Goal: Task Accomplishment & Management: Complete application form

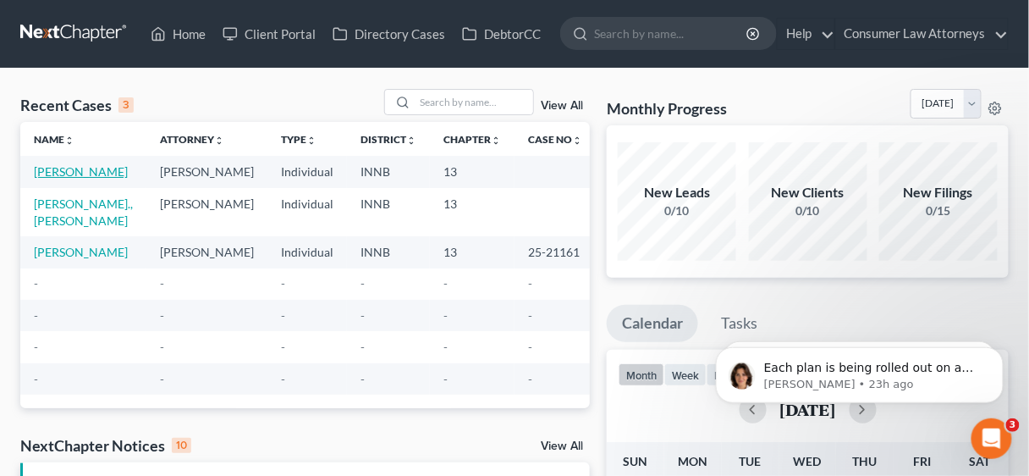
click at [51, 176] on link "[PERSON_NAME]" at bounding box center [81, 171] width 94 height 14
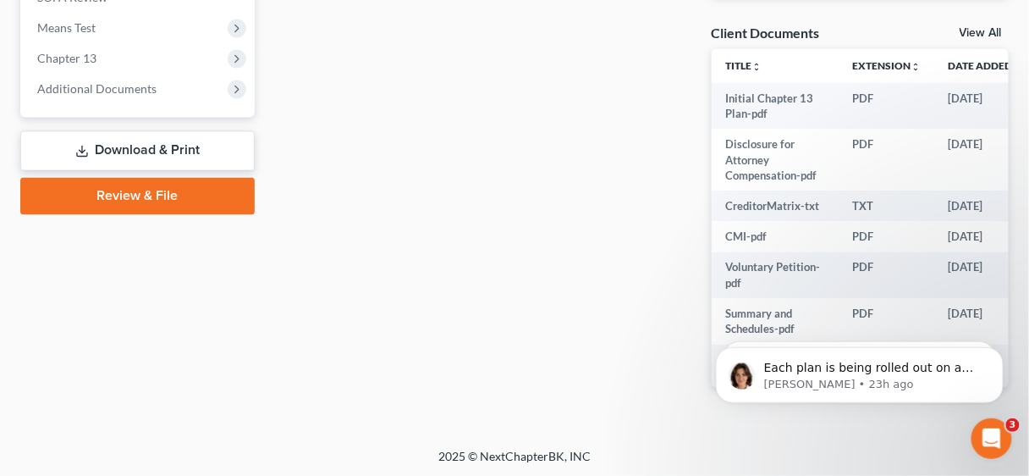
scroll to position [653, 0]
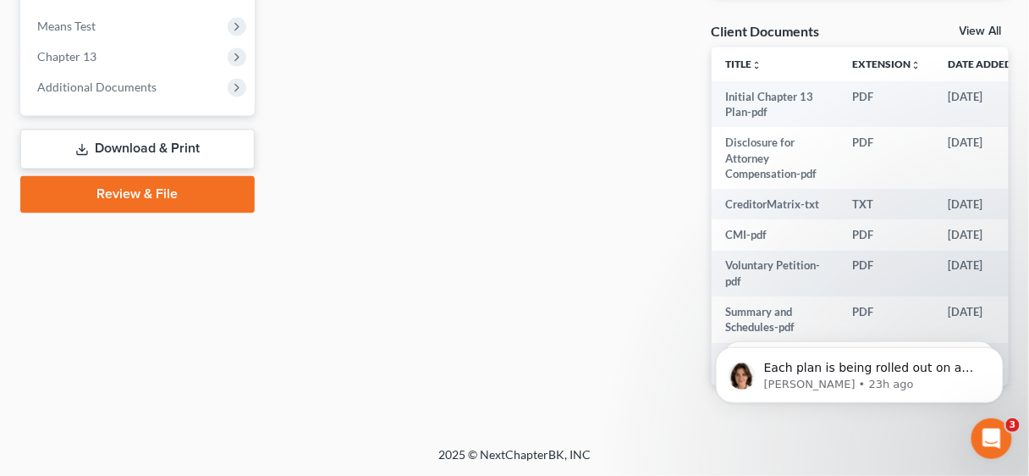
click at [148, 191] on link "Review & File" at bounding box center [137, 194] width 234 height 37
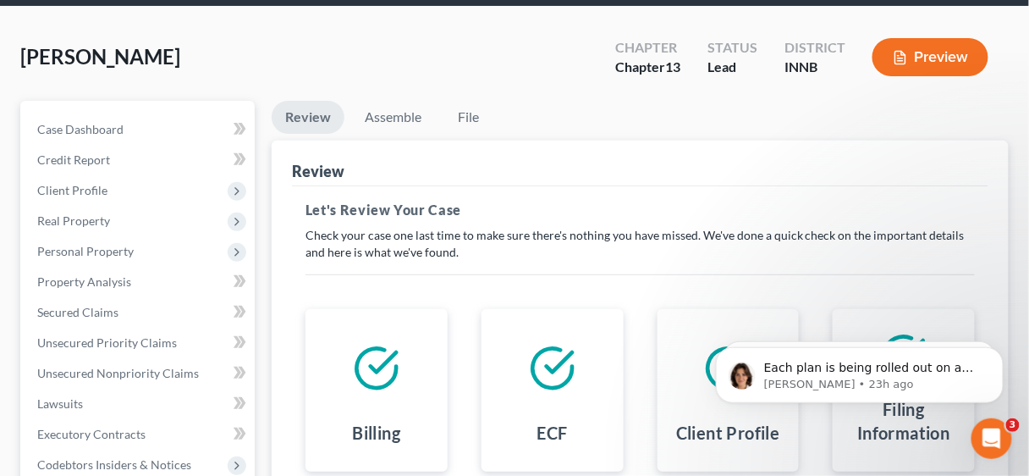
scroll to position [46, 0]
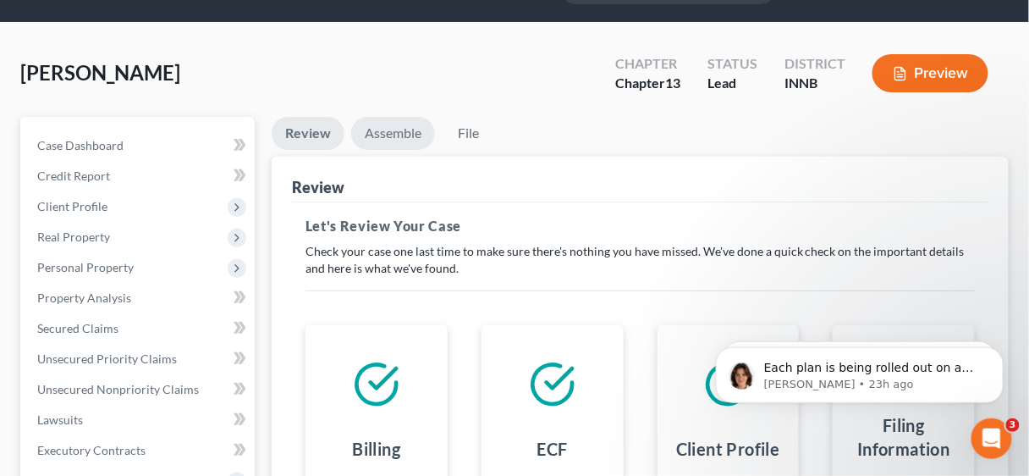
click at [392, 129] on link "Assemble" at bounding box center [393, 133] width 84 height 33
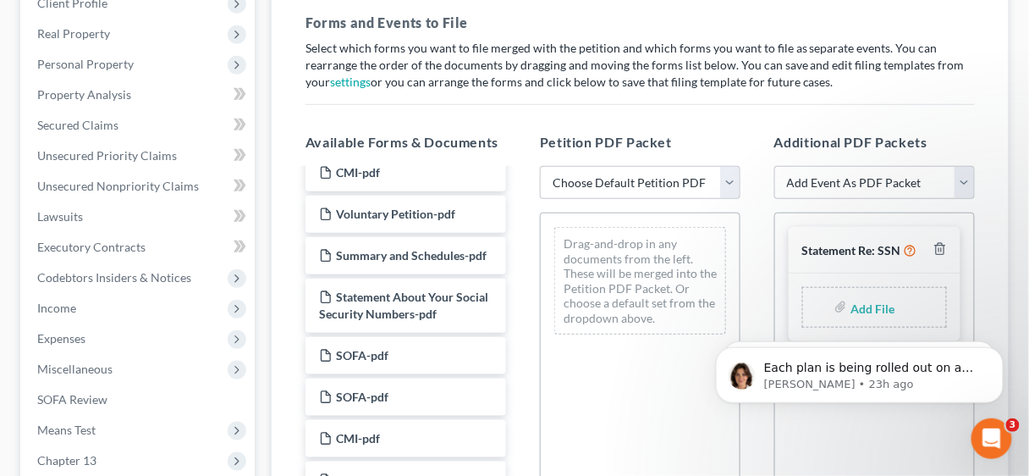
scroll to position [1016, 0]
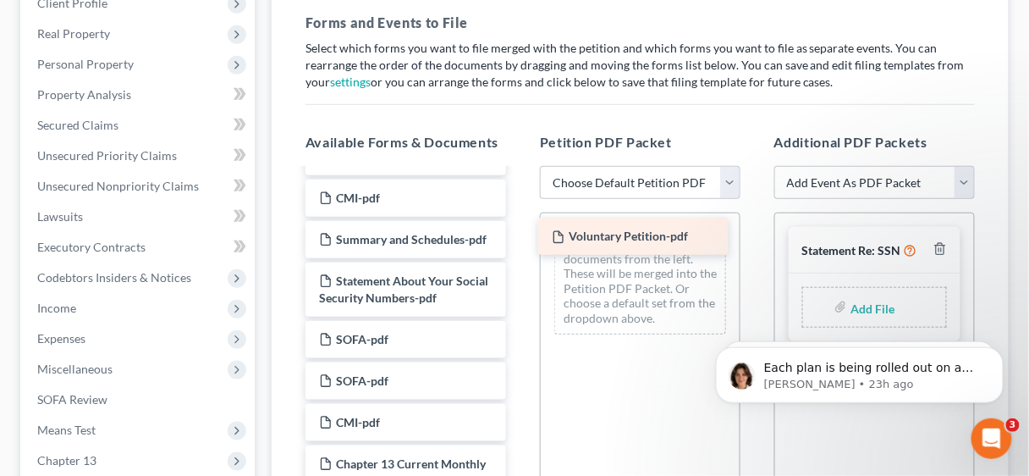
drag, startPoint x: 421, startPoint y: 285, endPoint x: 654, endPoint y: 233, distance: 238.6
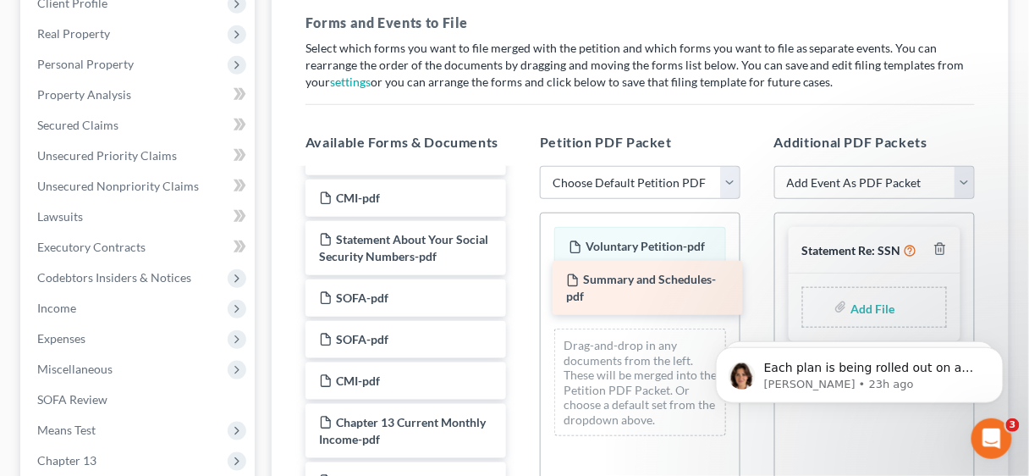
drag, startPoint x: 423, startPoint y: 293, endPoint x: 670, endPoint y: 284, distance: 247.4
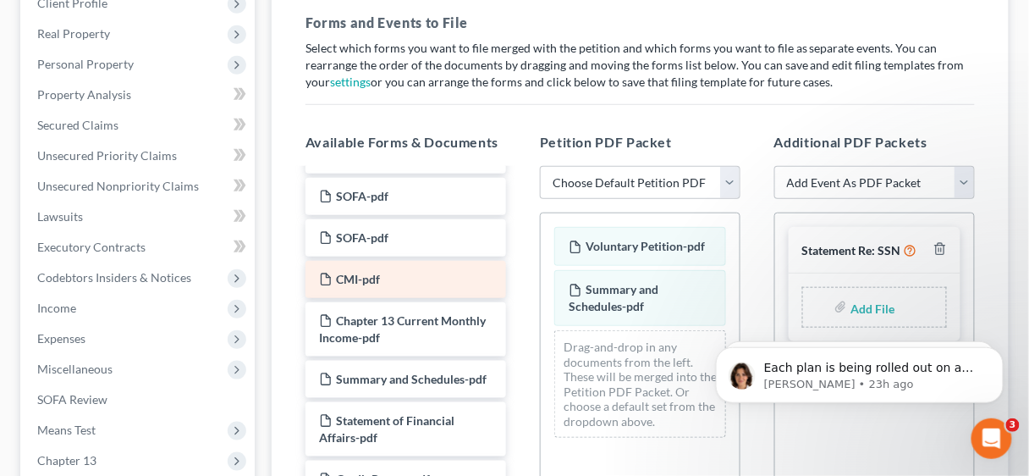
scroll to position [1151, 0]
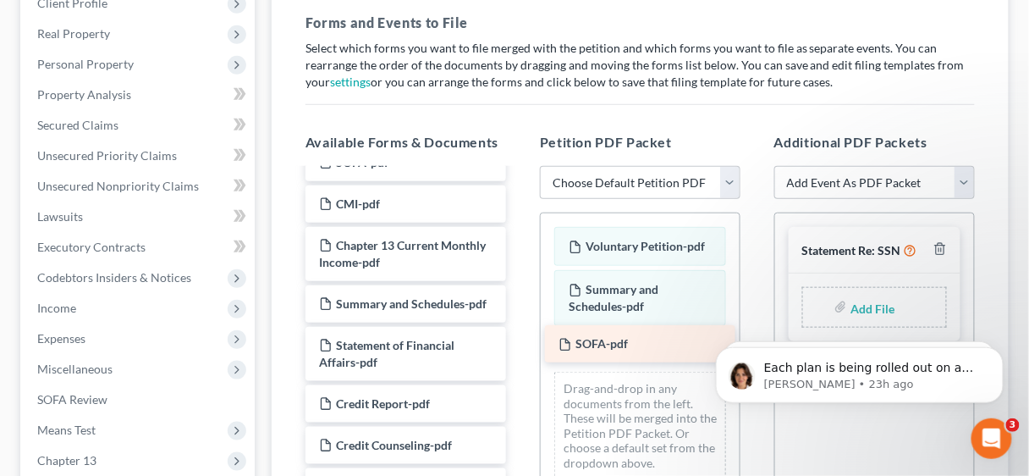
drag, startPoint x: 402, startPoint y: 209, endPoint x: 642, endPoint y: 341, distance: 273.6
click at [520, 341] on div "SOFA-pdf Voluntary Petition for Individuals Filing for Bankruptcy Summary of Yo…" at bounding box center [406, 387] width 228 height 2736
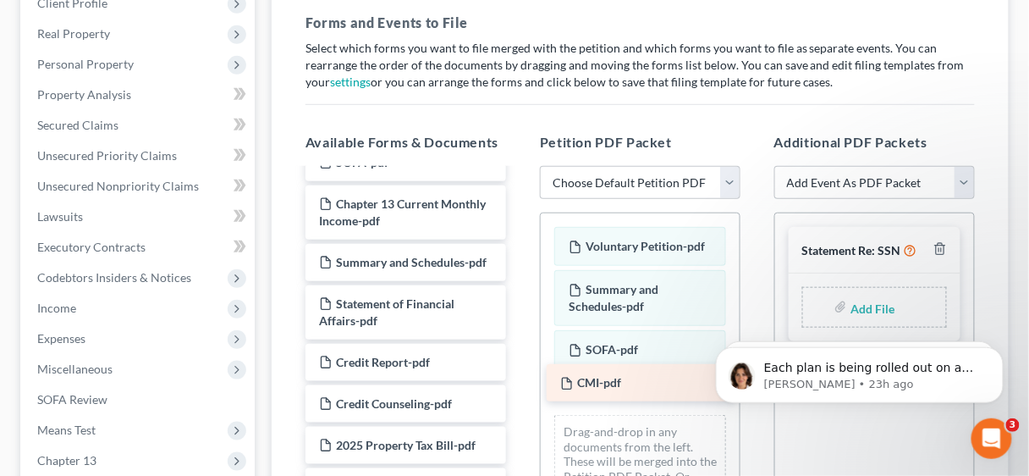
drag, startPoint x: 411, startPoint y: 249, endPoint x: 652, endPoint y: 379, distance: 274.2
click at [520, 379] on div "CMI-pdf Voluntary Petition for Individuals Filing for Bankruptcy Summary of You…" at bounding box center [406, 366] width 228 height 2695
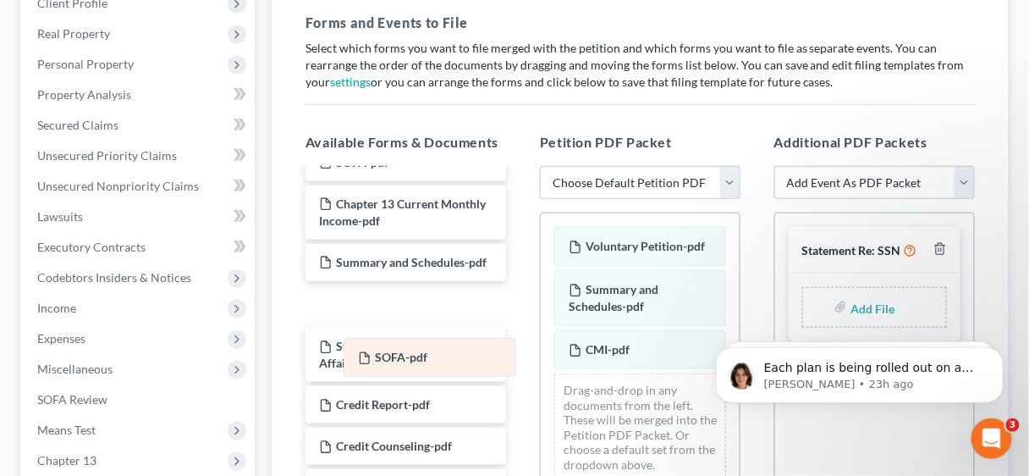
drag, startPoint x: 623, startPoint y: 348, endPoint x: 412, endPoint y: 358, distance: 211.0
click at [541, 358] on div "SOFA-pdf Voluntary Petition-pdf Summary and Schedules-pdf SOFA-pdf CMI-pdf Drag…" at bounding box center [640, 353] width 199 height 281
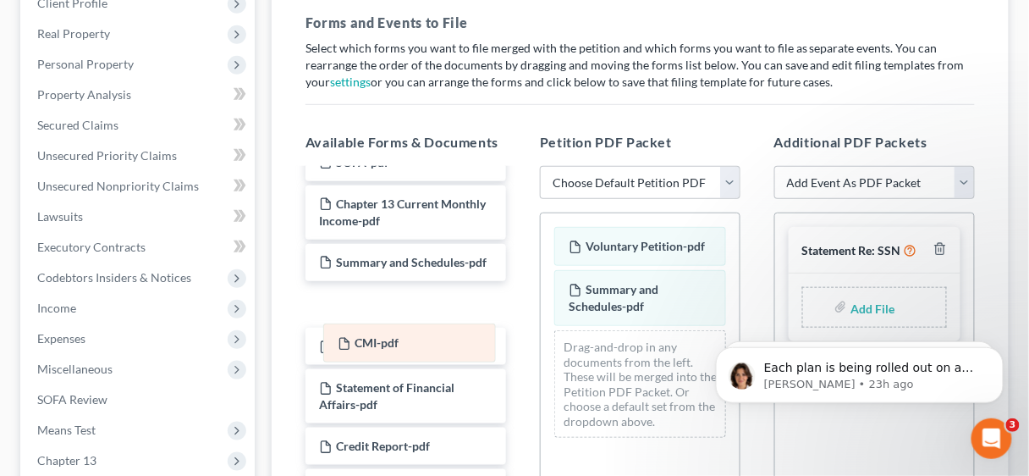
drag, startPoint x: 627, startPoint y: 353, endPoint x: 396, endPoint y: 350, distance: 231.1
click at [541, 350] on div "CMI-pdf Voluntary Petition-pdf Summary and Schedules-pdf CMI-pdf Drag-and-drop …" at bounding box center [640, 332] width 199 height 238
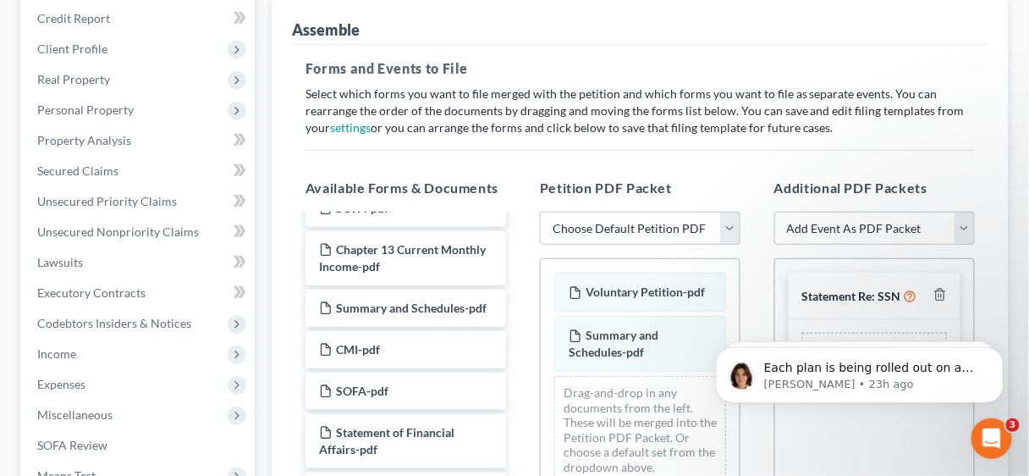
scroll to position [271, 0]
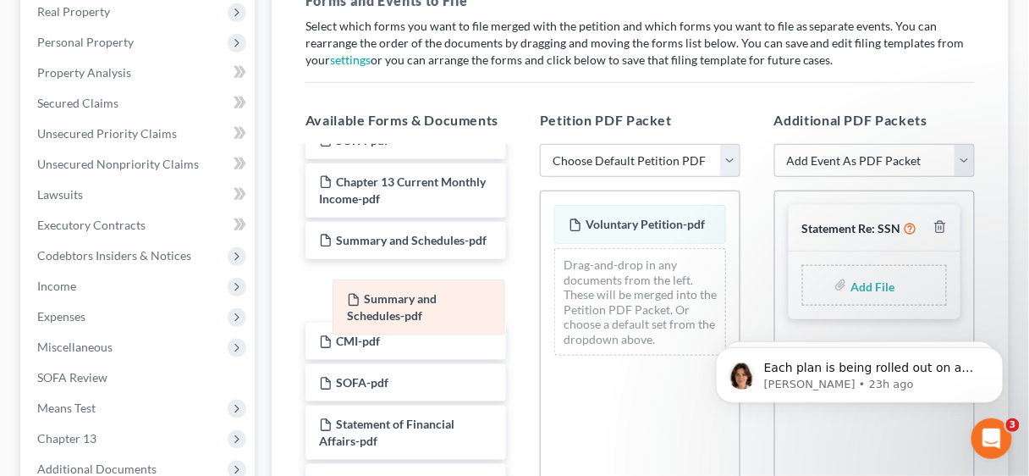
drag, startPoint x: 647, startPoint y: 280, endPoint x: 425, endPoint y: 314, distance: 224.4
click at [541, 314] on div "Summary and Schedules-pdf Voluntary Petition-pdf Summary and Schedules-pdf Drag…" at bounding box center [640, 280] width 199 height 178
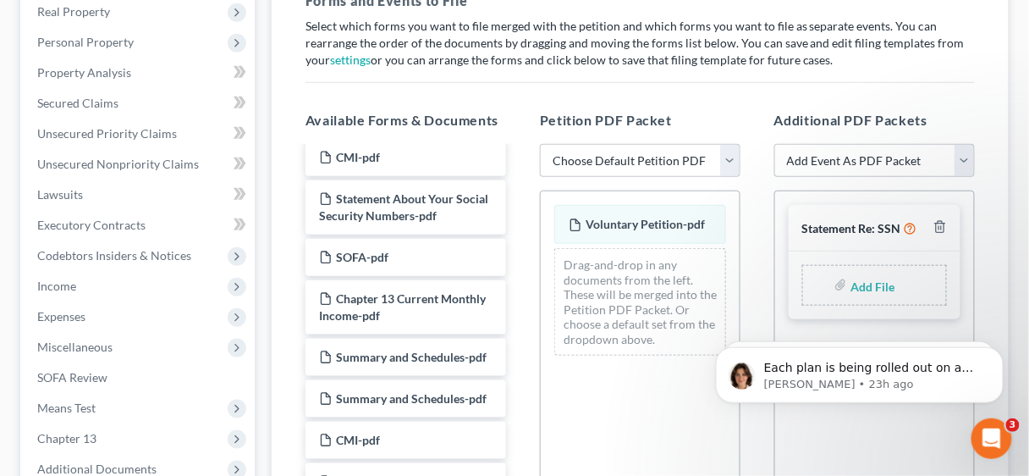
scroll to position [1016, 0]
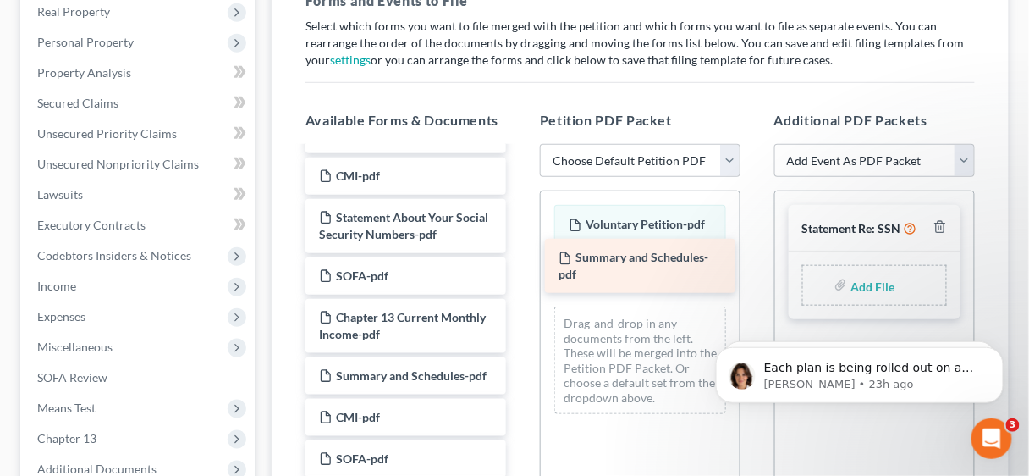
drag, startPoint x: 403, startPoint y: 426, endPoint x: 643, endPoint y: 258, distance: 292.4
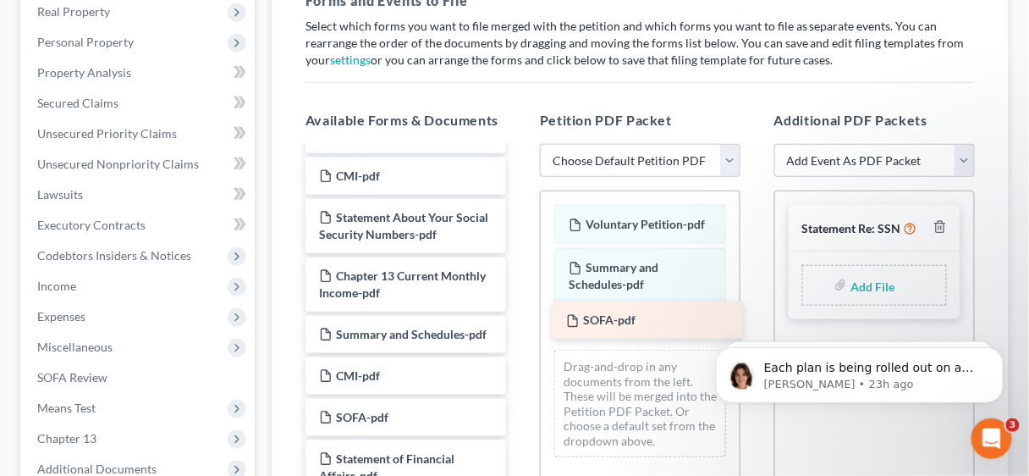
drag, startPoint x: 413, startPoint y: 321, endPoint x: 660, endPoint y: 316, distance: 247.2
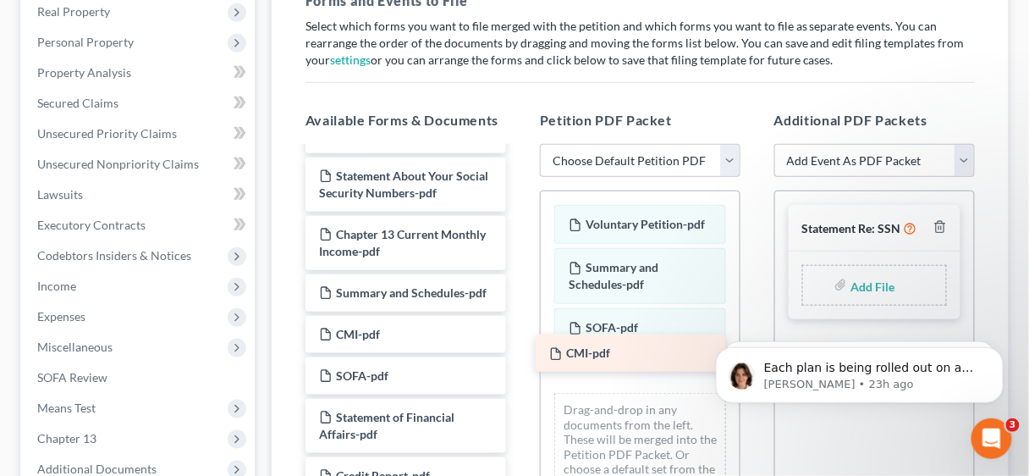
drag, startPoint x: 406, startPoint y: 222, endPoint x: 637, endPoint y: 350, distance: 263.4
click at [520, 350] on div "CMI-pdf Voluntary Petition for Individuals Filing for Bankruptcy Summary of You…" at bounding box center [406, 479] width 228 height 2695
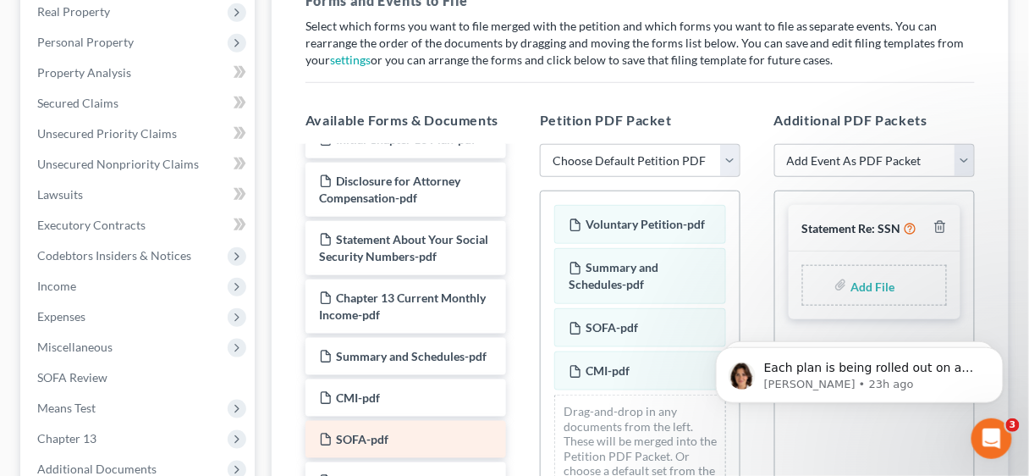
scroll to position [948, 0]
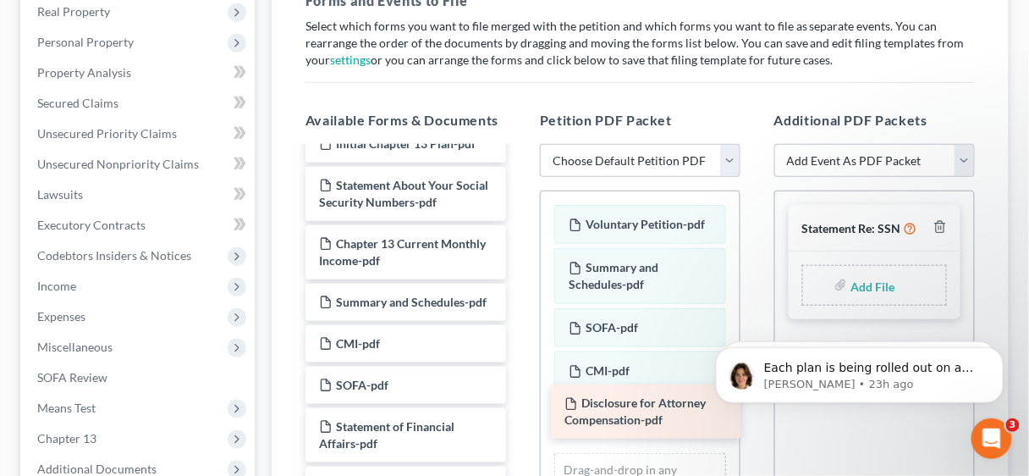
drag, startPoint x: 392, startPoint y: 241, endPoint x: 637, endPoint y: 410, distance: 297.7
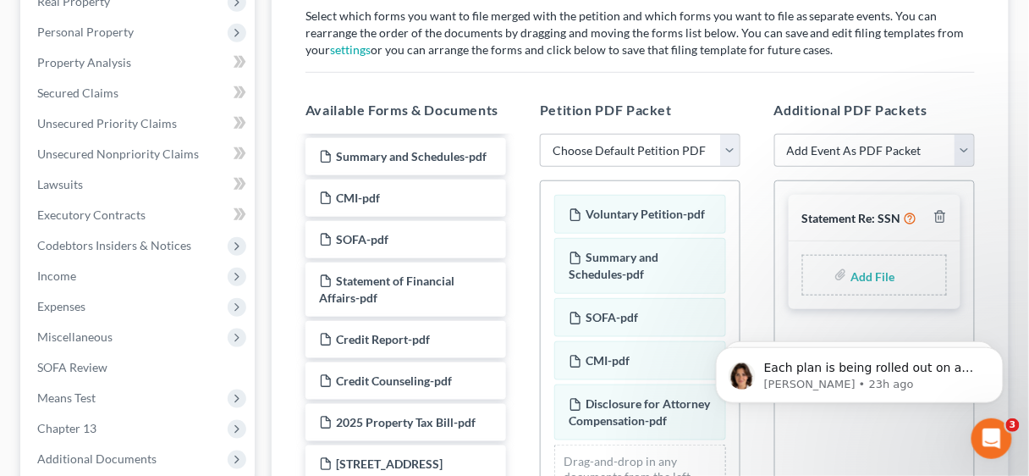
scroll to position [271, 0]
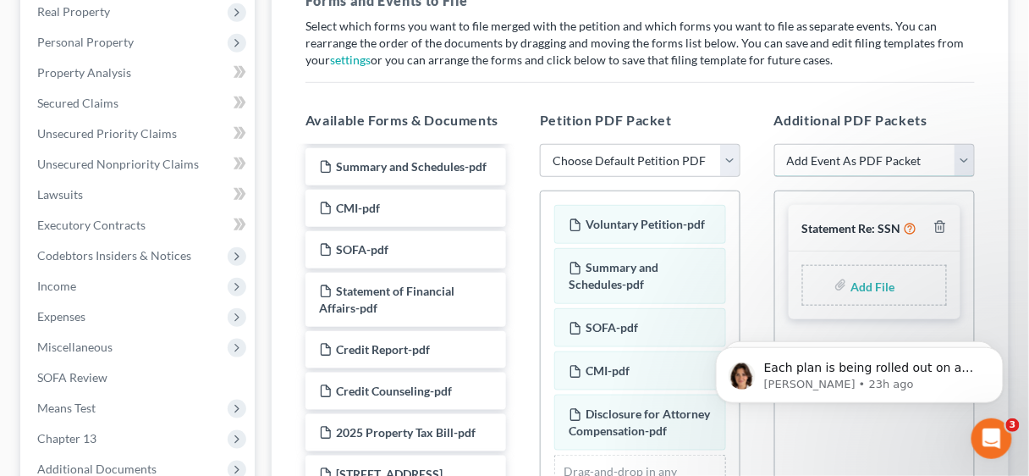
click at [962, 163] on select "Add Event As PDF Packet Certificate of Credit Counseling Chapter 13 Calculation…" at bounding box center [875, 161] width 201 height 34
select select "0"
click at [775, 144] on select "Add Event As PDF Packet Certificate of Credit Counseling Chapter 13 Calculation…" at bounding box center [875, 161] width 201 height 34
select select
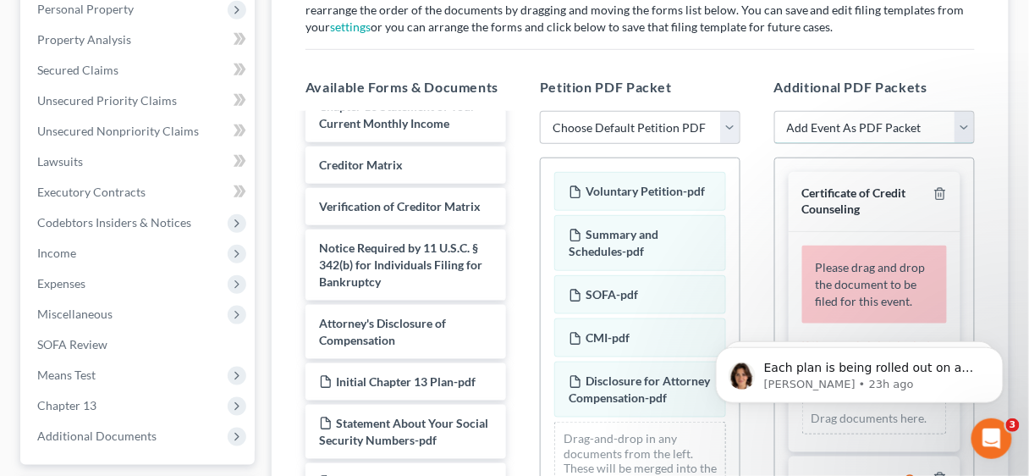
scroll to position [339, 0]
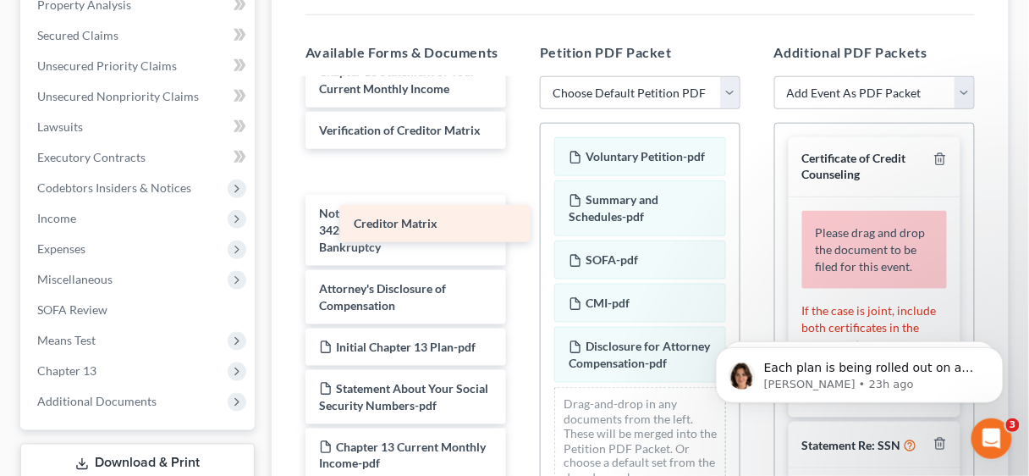
drag, startPoint x: 405, startPoint y: 179, endPoint x: 412, endPoint y: 208, distance: 30.6
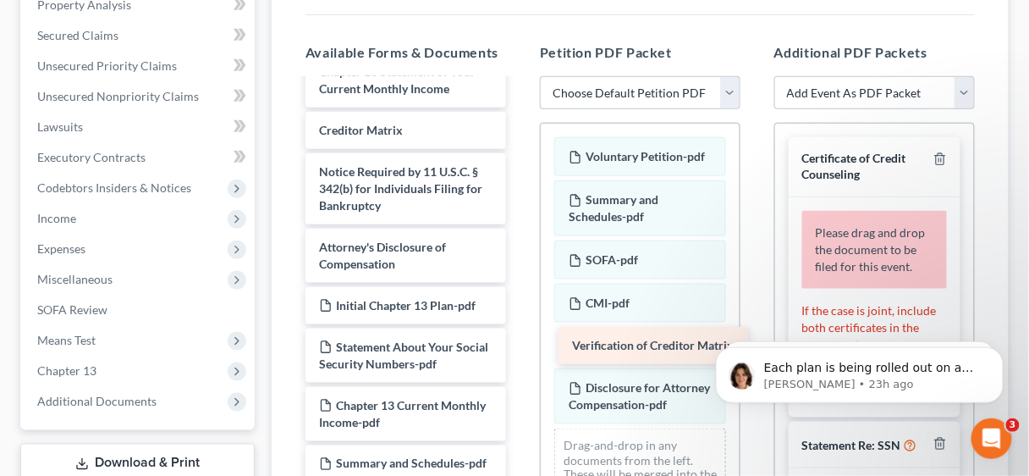
drag, startPoint x: 404, startPoint y: 174, endPoint x: 657, endPoint y: 339, distance: 302.7
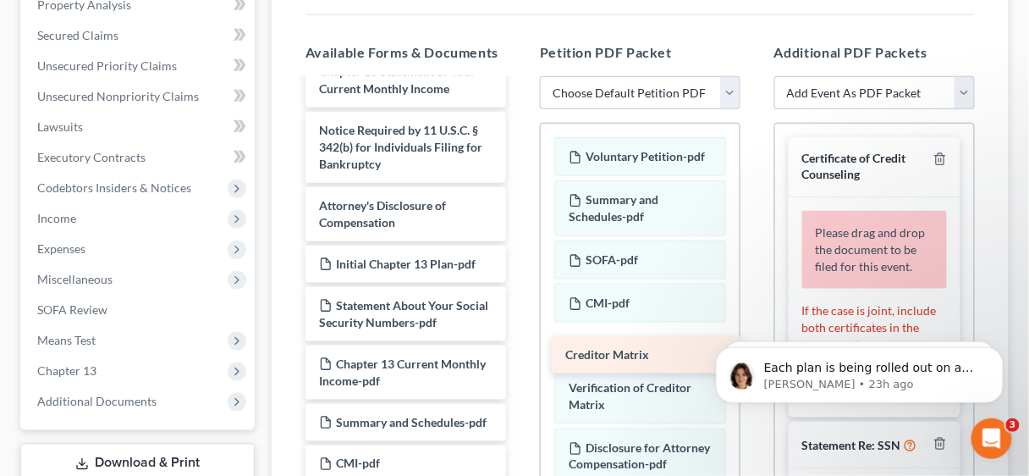
drag, startPoint x: 387, startPoint y: 181, endPoint x: 633, endPoint y: 356, distance: 301.8
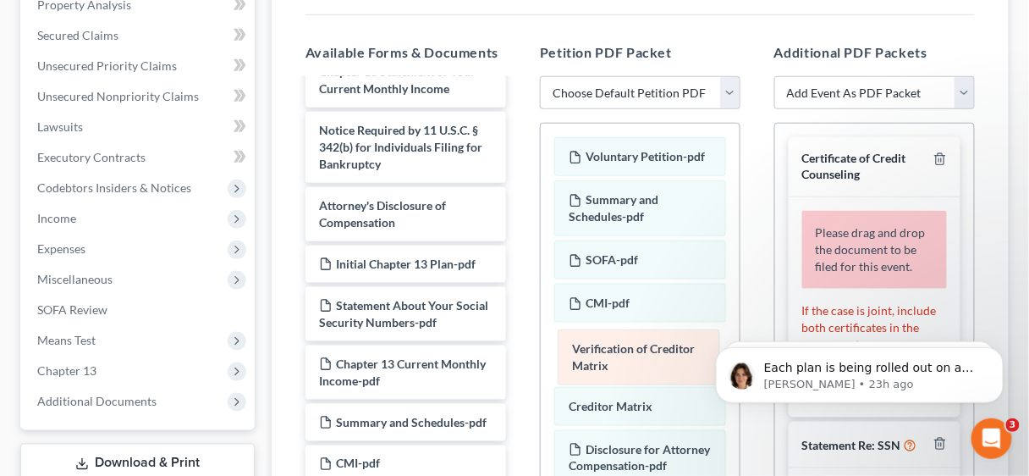
drag, startPoint x: 638, startPoint y: 409, endPoint x: 642, endPoint y: 356, distance: 53.4
click at [642, 356] on div "Verification of Creditor Matrix Voluntary Petition-pdf Summary and Schedules-pd…" at bounding box center [640, 367] width 199 height 487
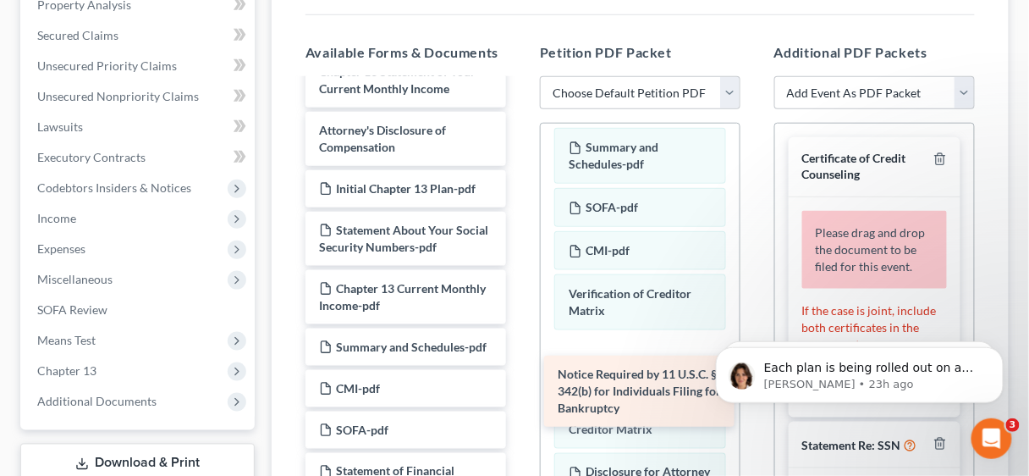
drag, startPoint x: 409, startPoint y: 190, endPoint x: 648, endPoint y: 385, distance: 308.1
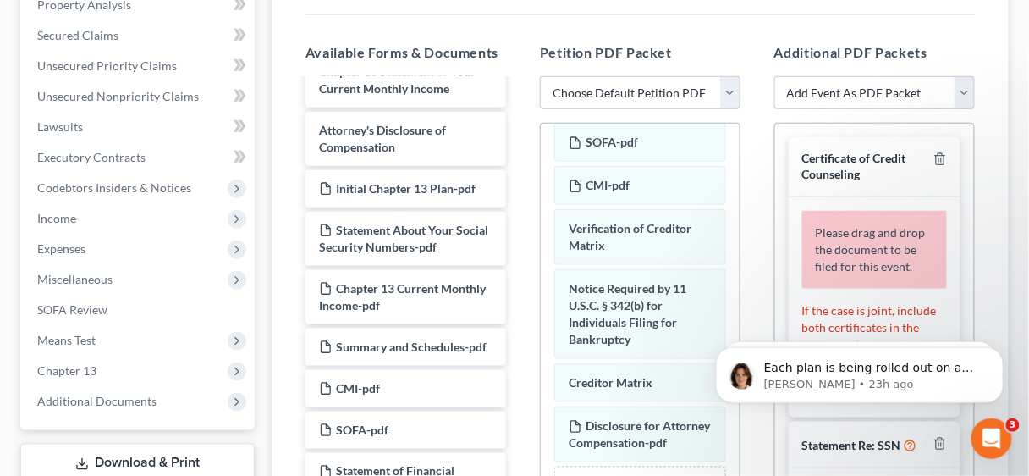
scroll to position [146, 0]
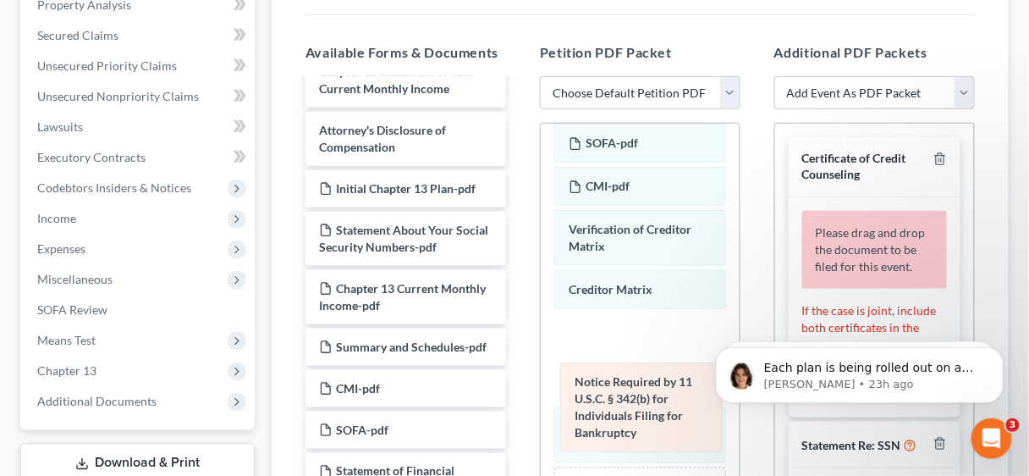
drag, startPoint x: 618, startPoint y: 305, endPoint x: 624, endPoint y: 415, distance: 110.2
click at [624, 415] on div "Notice Required by 11 U.S.C. § 342(b) for Individuals Filing for Bankruptcy Vol…" at bounding box center [640, 297] width 199 height 581
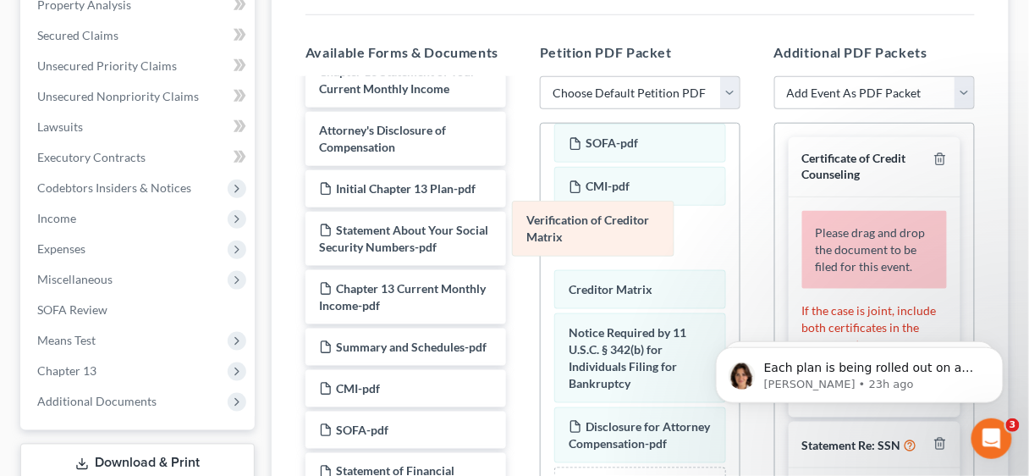
scroll to position [86, 0]
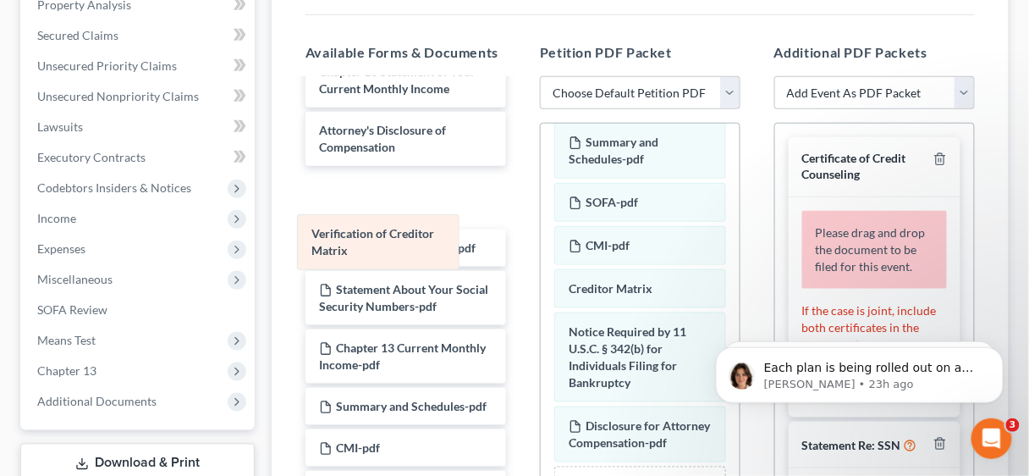
drag, startPoint x: 621, startPoint y: 223, endPoint x: 364, endPoint y: 243, distance: 258.1
click at [541, 243] on div "Verification of Creditor Matrix Voluntary Petition-pdf Summary and Schedules-pd…" at bounding box center [640, 326] width 199 height 521
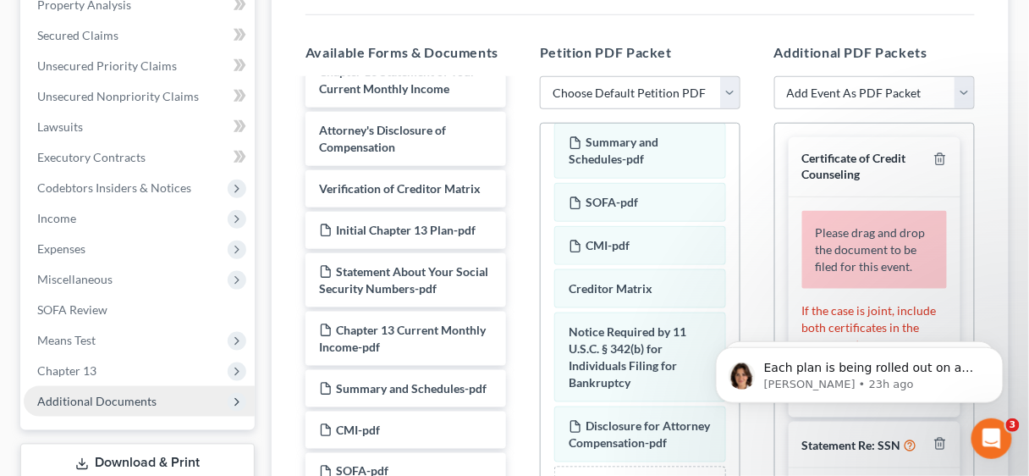
click at [100, 394] on span "Additional Documents" at bounding box center [96, 401] width 119 height 14
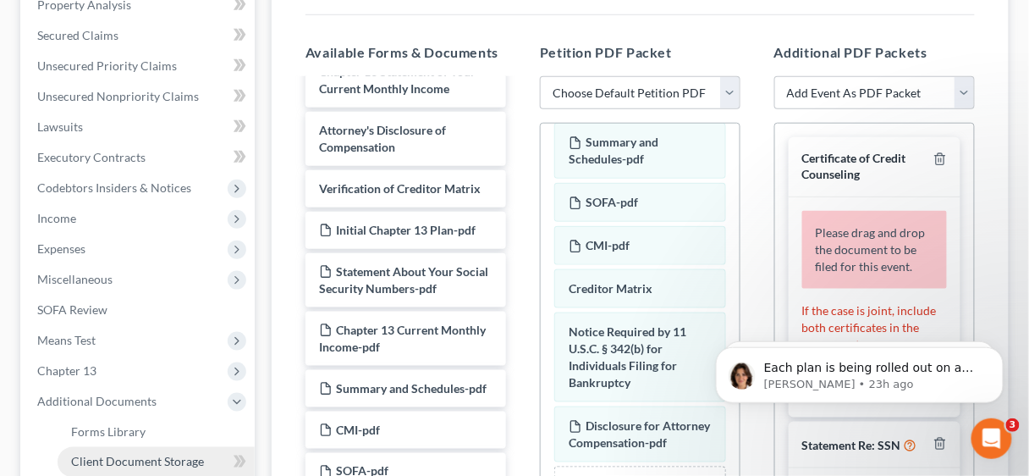
click at [150, 459] on span "Client Document Storage" at bounding box center [137, 462] width 133 height 14
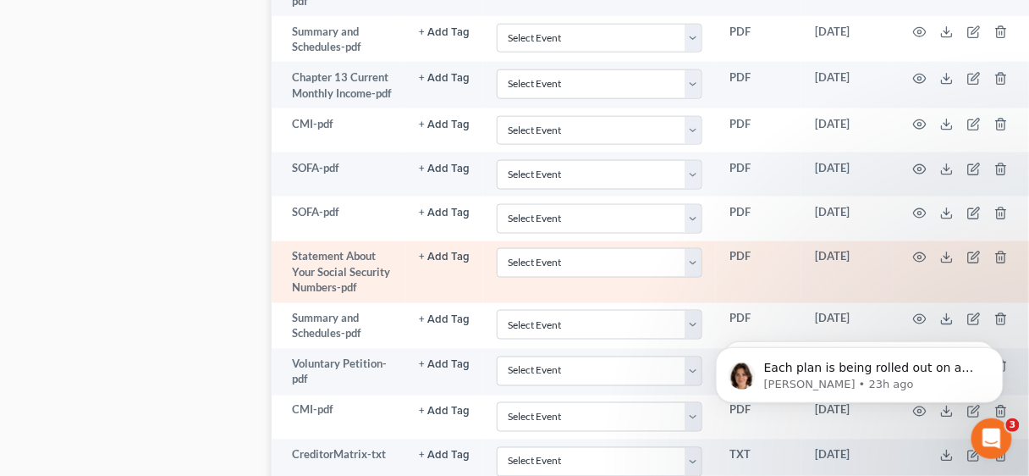
scroll to position [2167, 0]
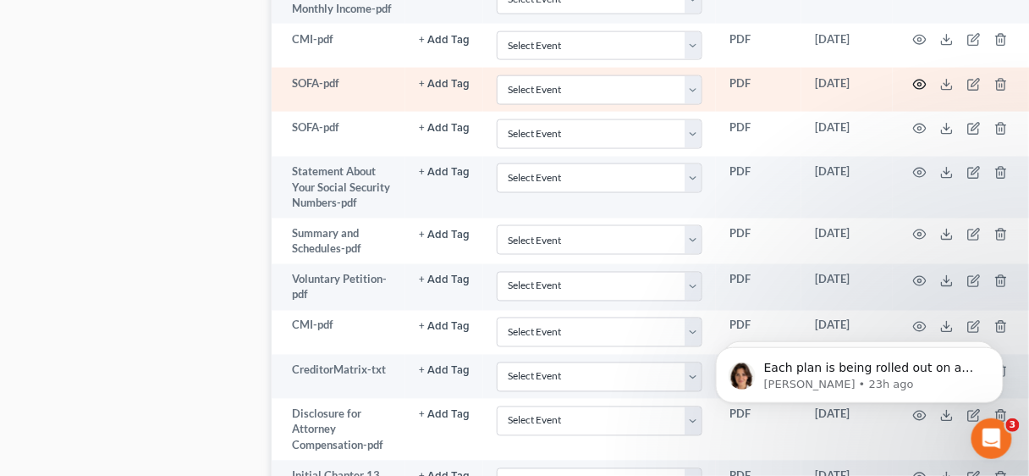
click at [913, 91] on icon "button" at bounding box center [920, 85] width 14 height 14
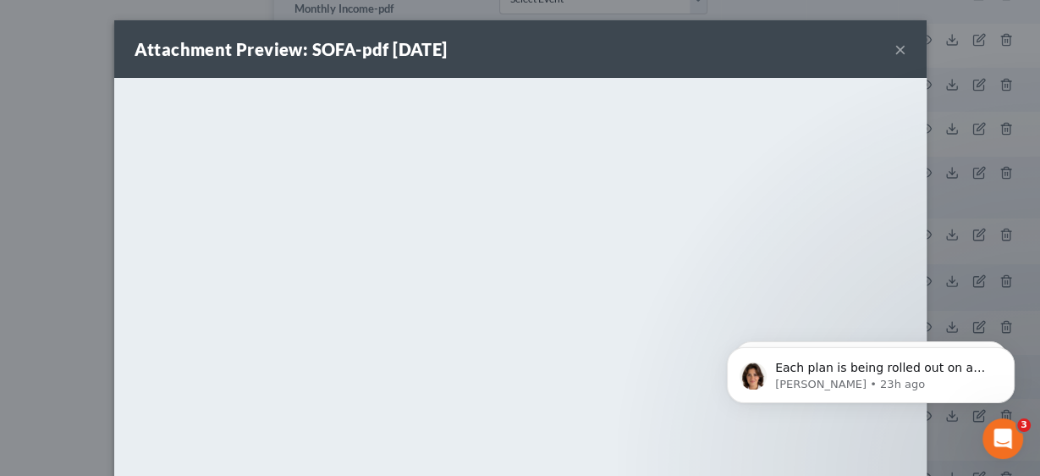
click at [895, 46] on button "×" at bounding box center [901, 49] width 12 height 20
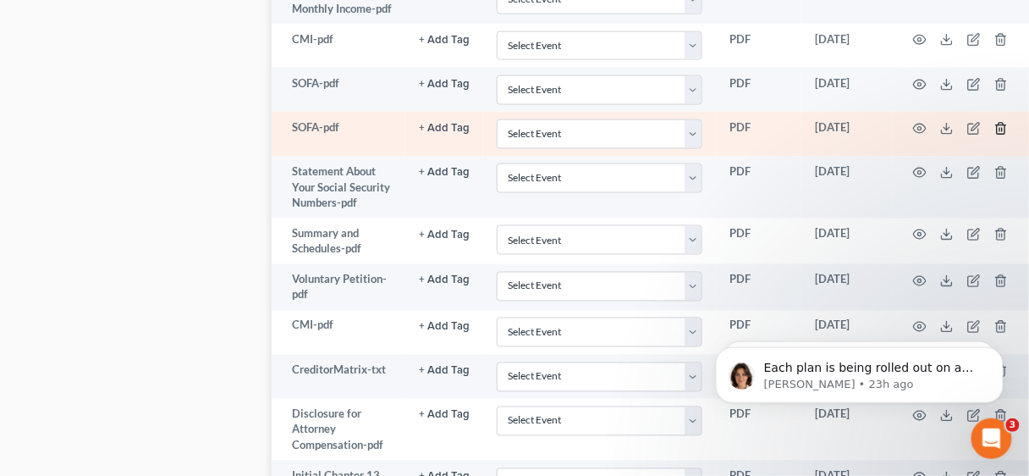
click at [998, 134] on icon "button" at bounding box center [1002, 128] width 8 height 11
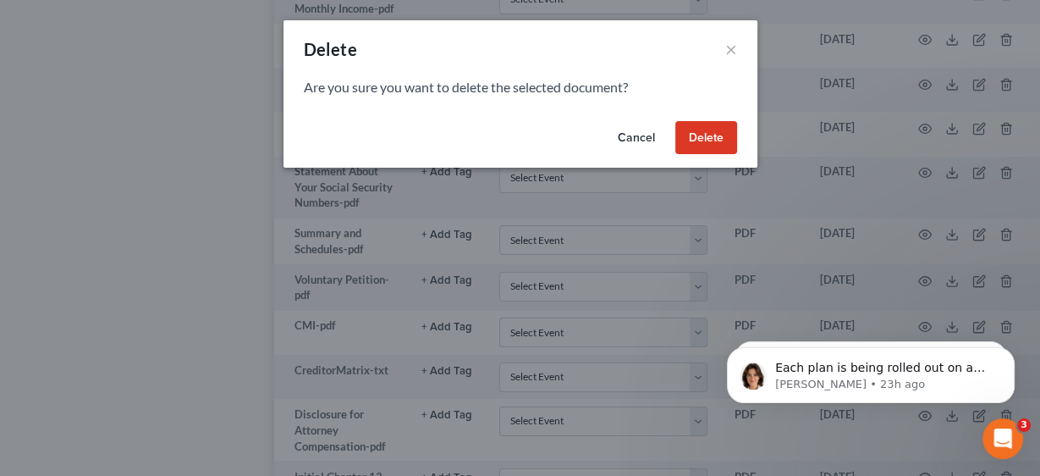
click at [717, 138] on button "Delete" at bounding box center [707, 138] width 62 height 34
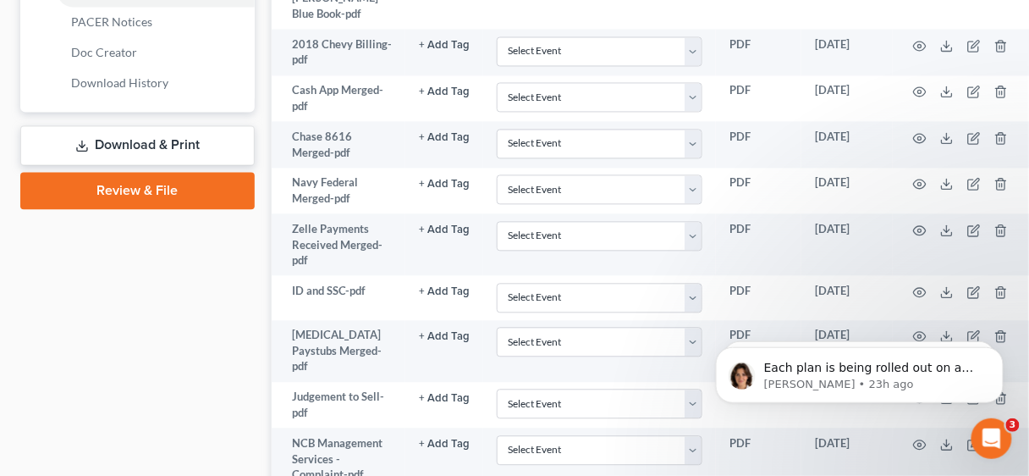
scroll to position [677, 0]
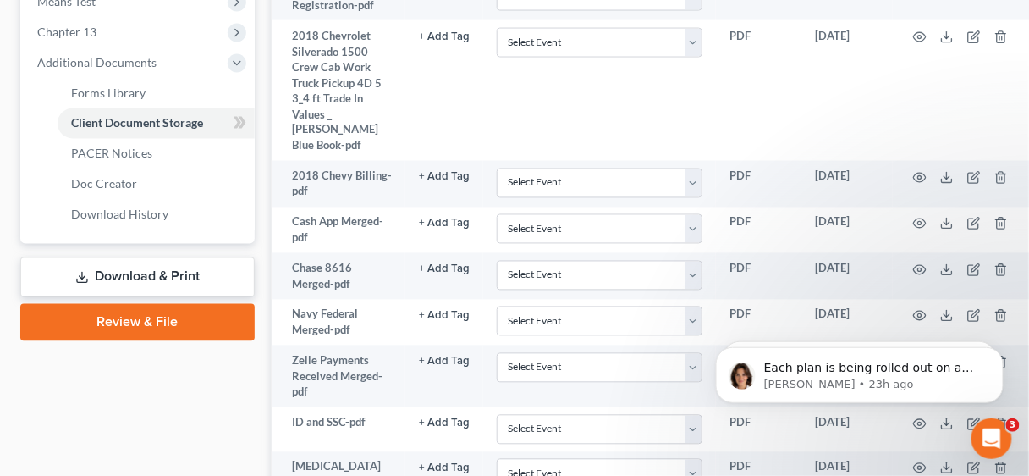
click at [184, 320] on link "Review & File" at bounding box center [137, 322] width 234 height 37
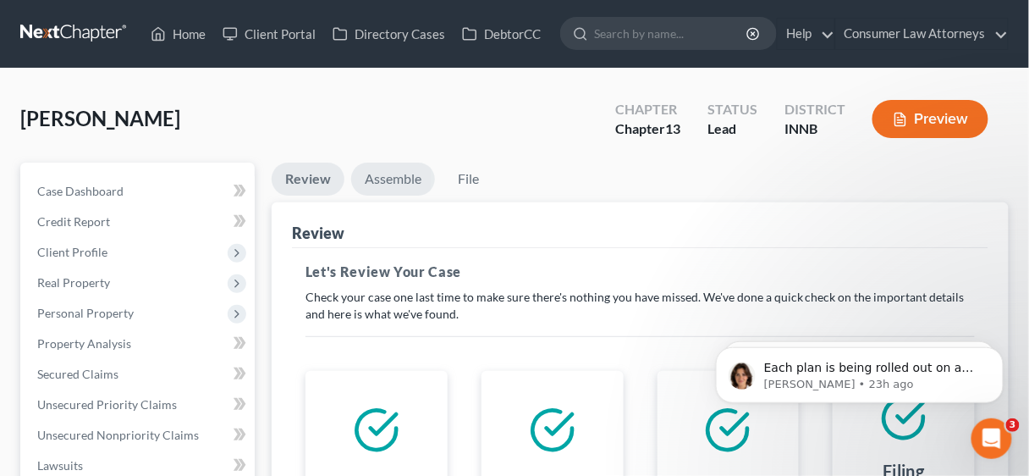
click at [394, 170] on link "Assemble" at bounding box center [393, 179] width 84 height 33
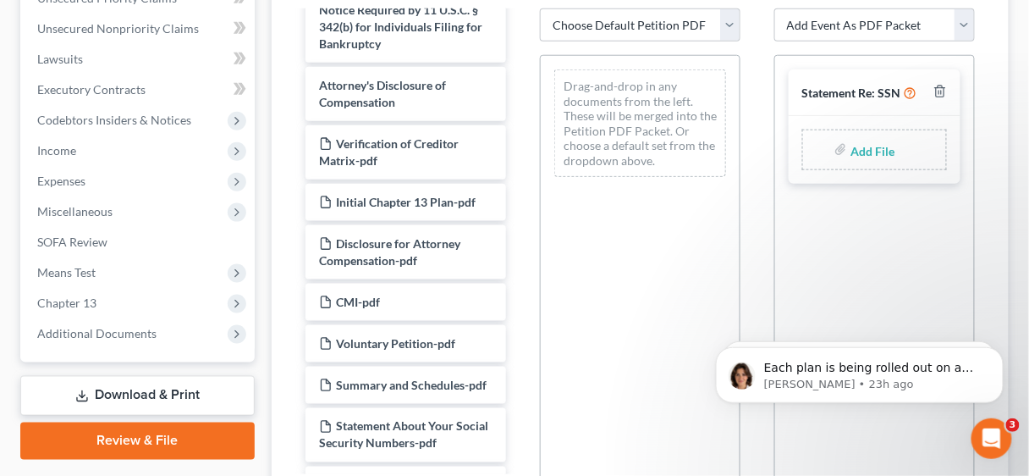
scroll to position [880, 0]
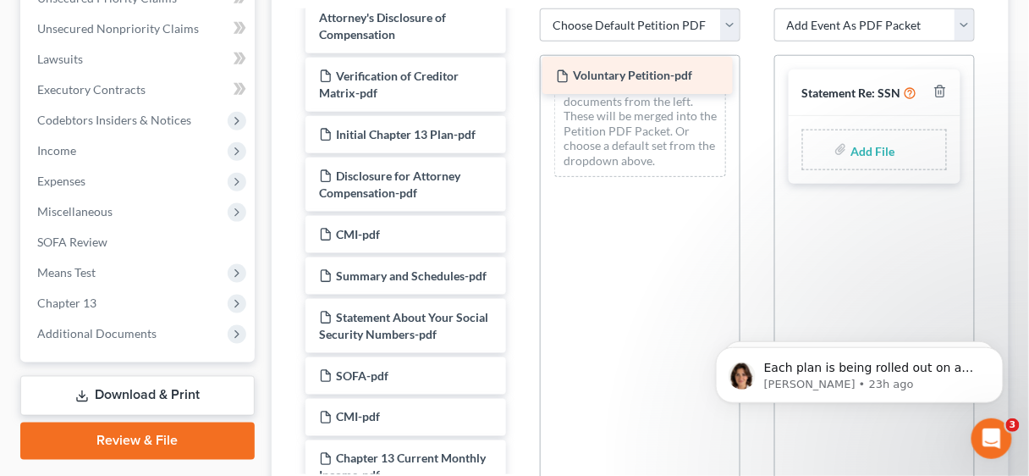
drag, startPoint x: 421, startPoint y: 324, endPoint x: 658, endPoint y: 74, distance: 344.3
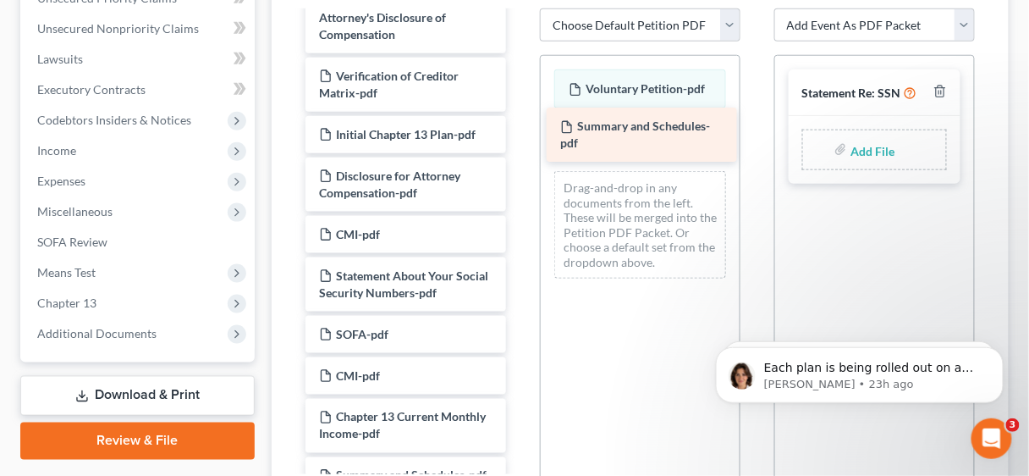
drag, startPoint x: 410, startPoint y: 331, endPoint x: 651, endPoint y: 132, distance: 312.7
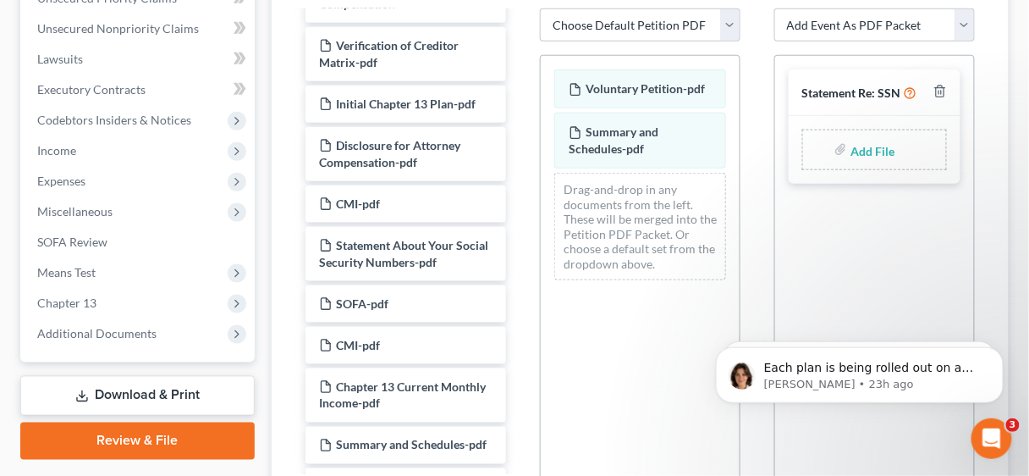
scroll to position [948, 0]
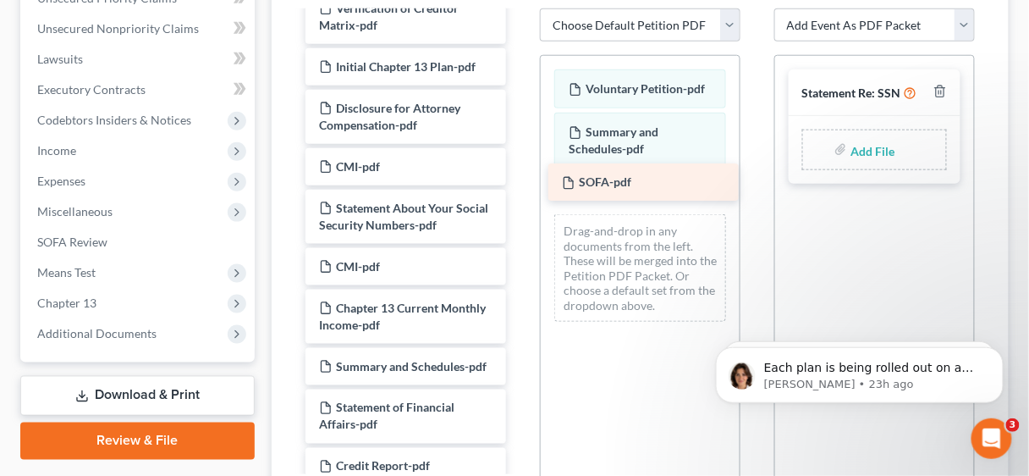
drag, startPoint x: 406, startPoint y: 313, endPoint x: 649, endPoint y: 179, distance: 277.3
click at [520, 179] on div "SOFA-pdf Voluntary Petition for Individuals Filing for Bankruptcy Summary of Yo…" at bounding box center [406, 441] width 228 height 2753
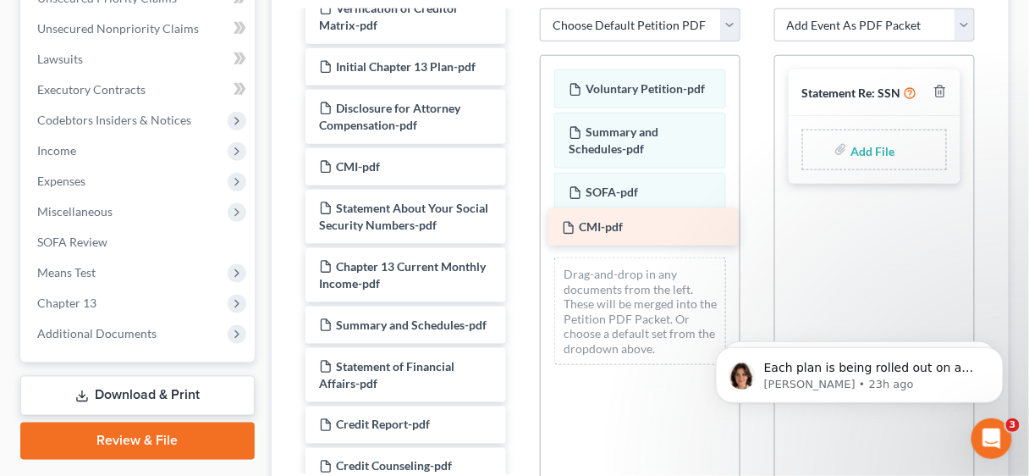
drag, startPoint x: 400, startPoint y: 308, endPoint x: 643, endPoint y: 219, distance: 258.7
click at [520, 219] on div "CMI-pdf Voluntary Petition for Individuals Filing for Bankruptcy Summary of You…" at bounding box center [406, 420] width 228 height 2711
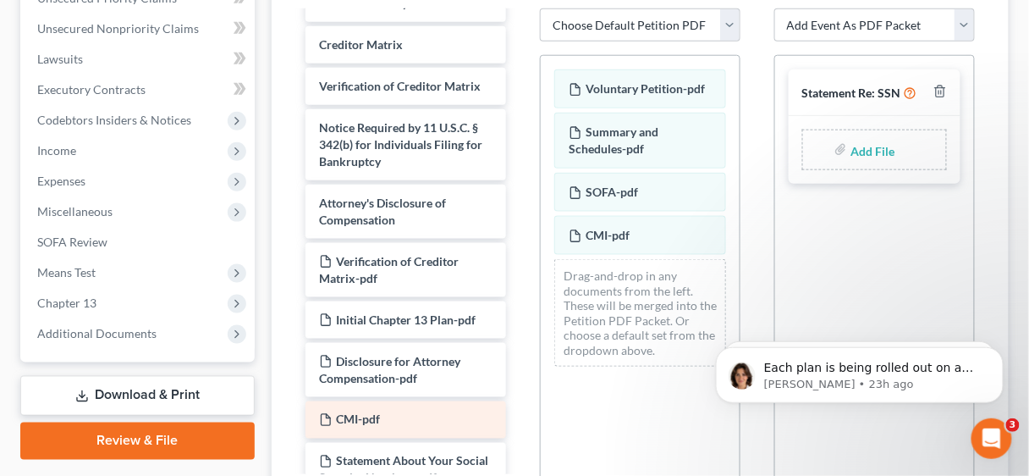
scroll to position [677, 0]
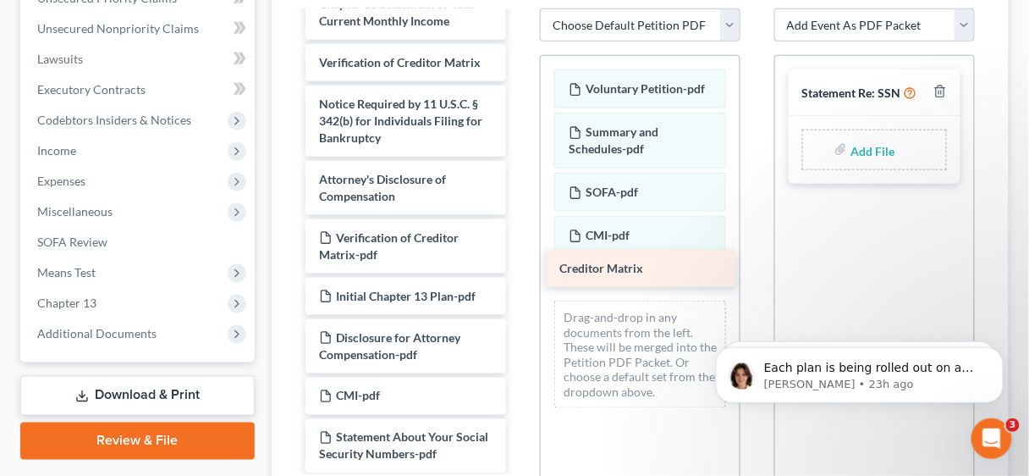
drag, startPoint x: 389, startPoint y: 108, endPoint x: 630, endPoint y: 264, distance: 286.9
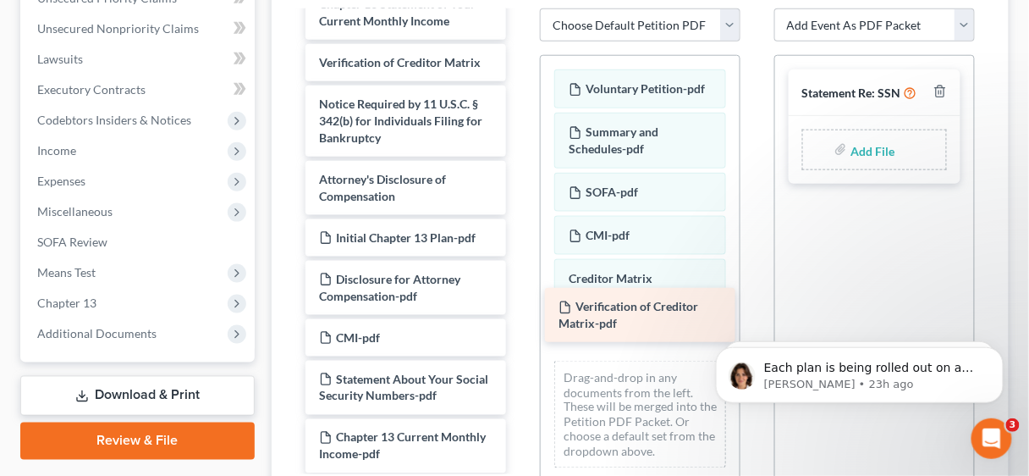
drag, startPoint x: 405, startPoint y: 294, endPoint x: 644, endPoint y: 313, distance: 240.4
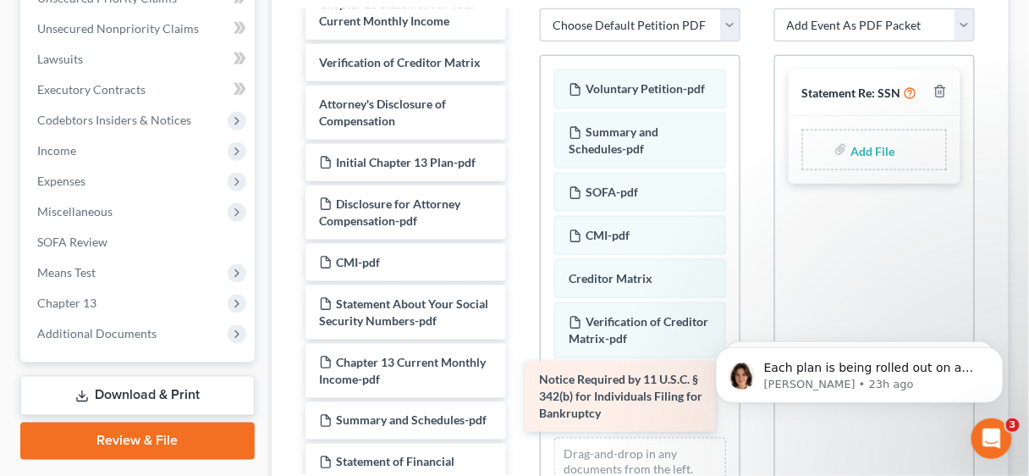
drag, startPoint x: 382, startPoint y: 160, endPoint x: 602, endPoint y: 386, distance: 315.5
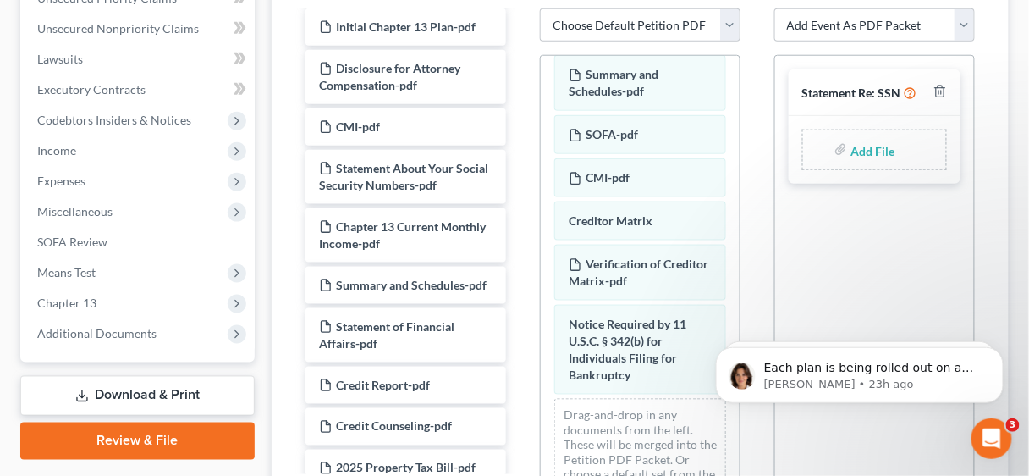
scroll to position [69, 0]
drag, startPoint x: 737, startPoint y: 260, endPoint x: 25, endPoint y: 198, distance: 714.6
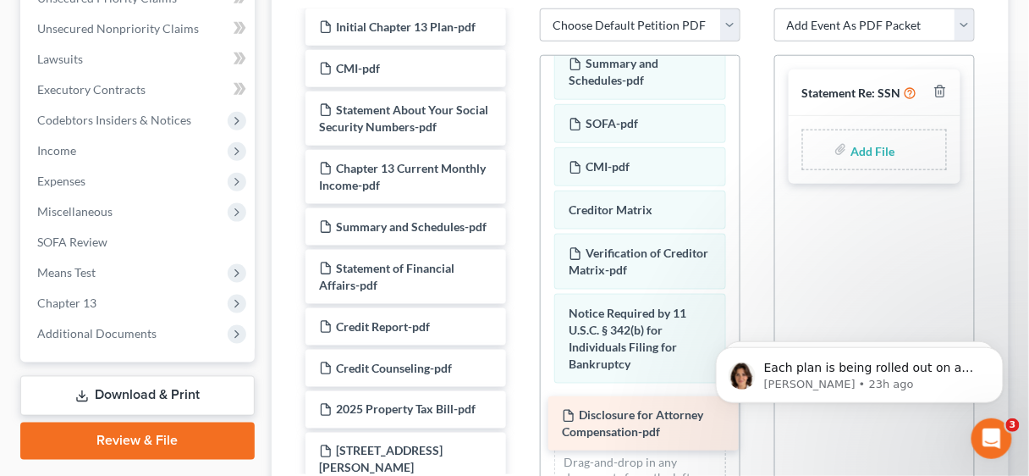
drag, startPoint x: 401, startPoint y: 123, endPoint x: 644, endPoint y: 420, distance: 383.8
click at [520, 420] on div "Disclosure for Attorney Compensation-pdf Voluntary Petition for Individuals Fil…" at bounding box center [406, 439] width 228 height 2478
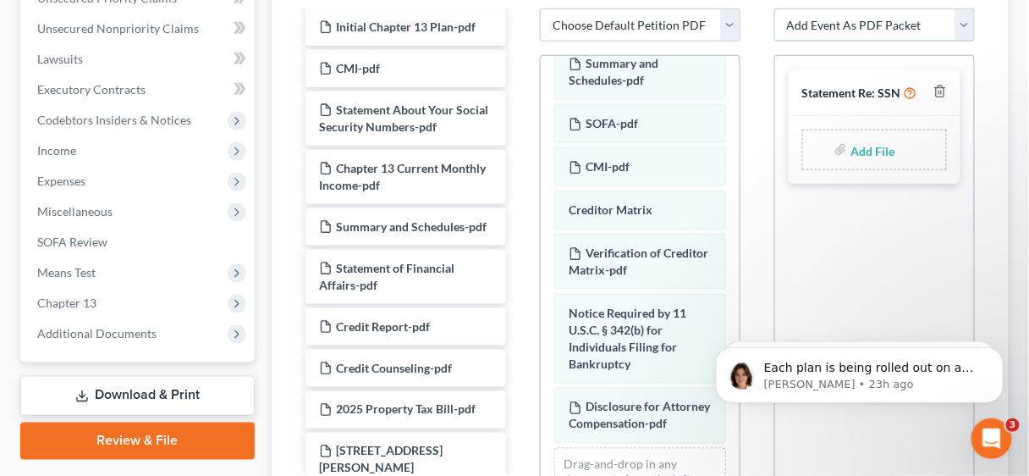
click at [964, 27] on select "Add Event As PDF Packet Certificate of Credit Counseling Chapter 13 Calculation…" at bounding box center [875, 25] width 201 height 34
select select "0"
click at [775, 8] on select "Add Event As PDF Packet Certificate of Credit Counseling Chapter 13 Calculation…" at bounding box center [875, 25] width 201 height 34
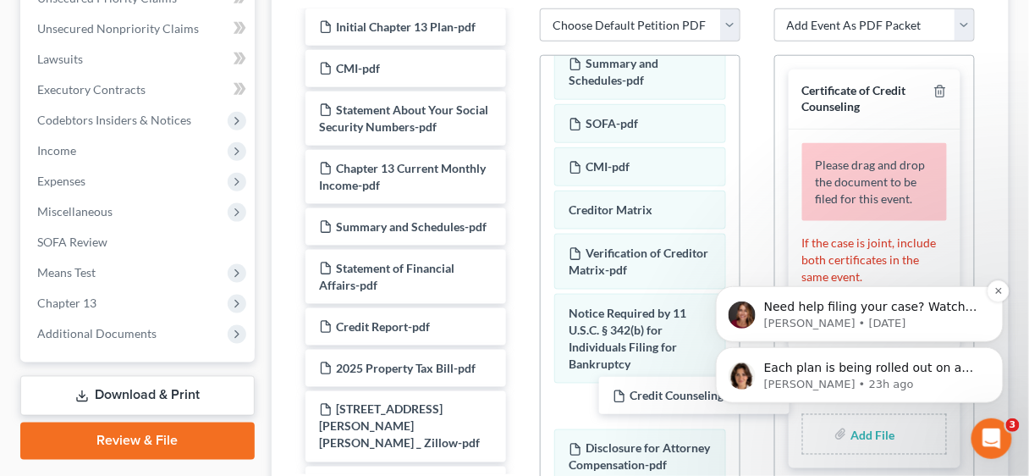
drag, startPoint x: 1079, startPoint y: 614, endPoint x: 878, endPoint y: 316, distance: 359.7
click at [996, 286] on icon "Dismiss notification" at bounding box center [998, 289] width 9 height 9
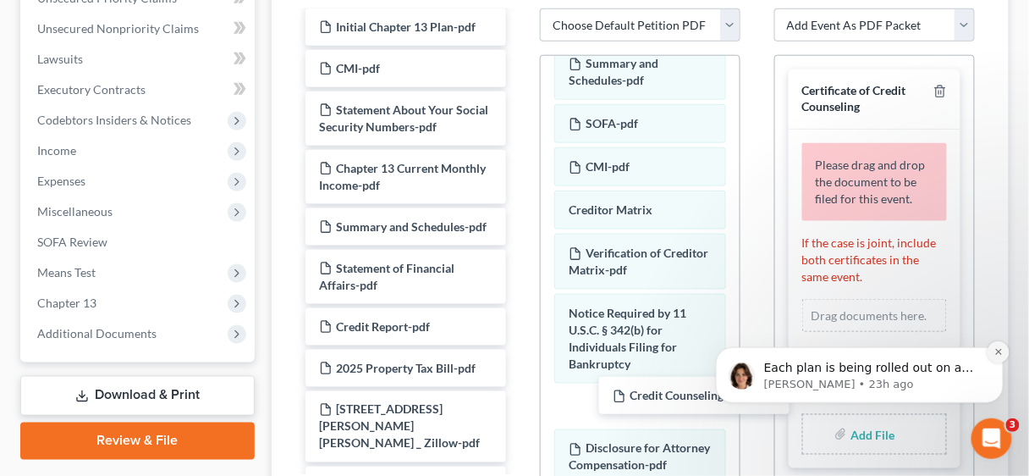
click at [1005, 345] on button "Dismiss notification" at bounding box center [998, 351] width 22 height 22
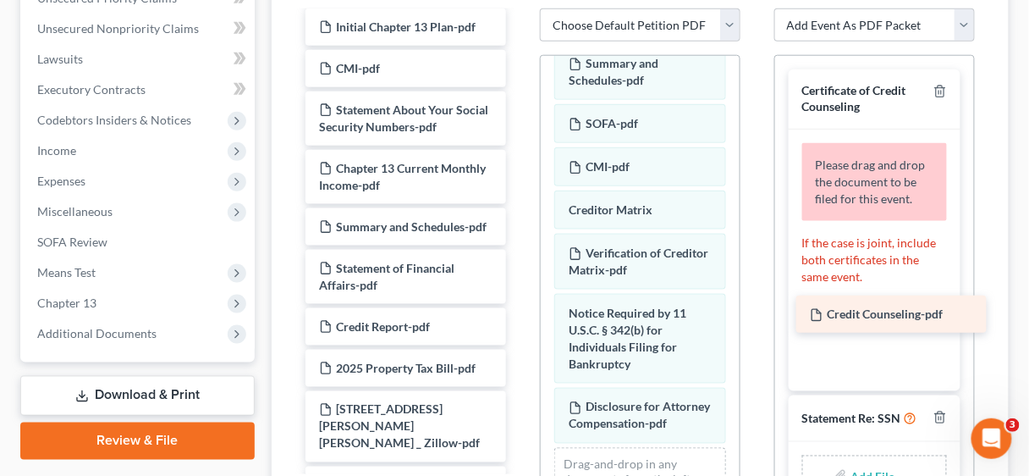
click at [879, 314] on span "Credit Counseling-pdf" at bounding box center [885, 313] width 116 height 14
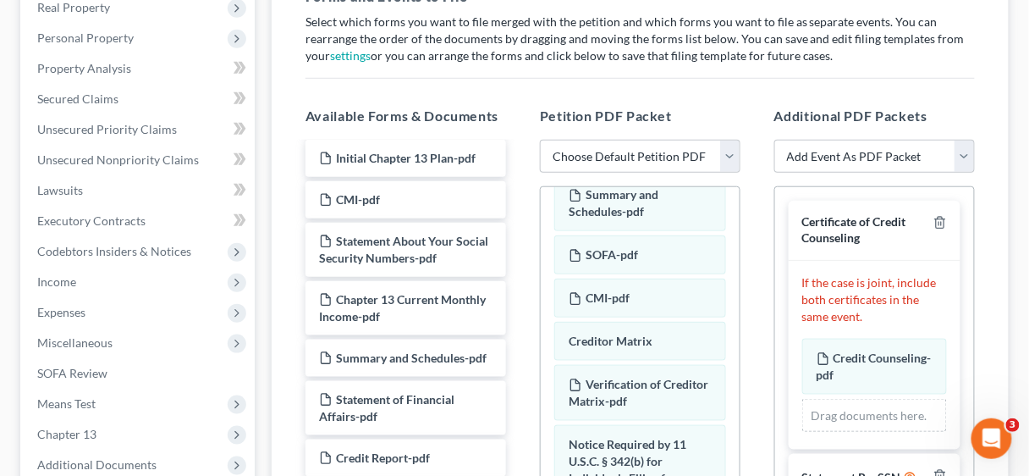
scroll to position [271, 0]
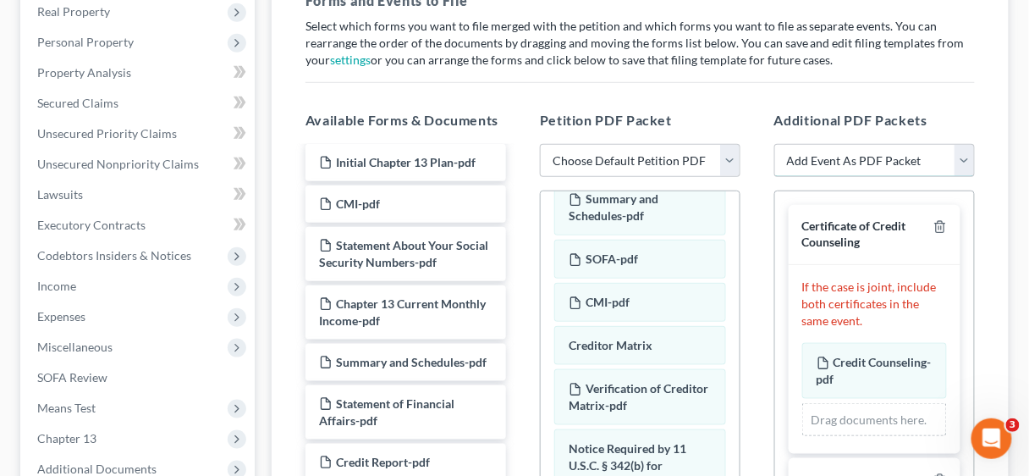
click at [968, 160] on select "Add Event As PDF Packet Certificate of Credit Counseling Chapter 13 Calculation…" at bounding box center [875, 161] width 201 height 34
select select "2"
click at [775, 144] on select "Add Event As PDF Packet Certificate of Credit Counseling Chapter 13 Calculation…" at bounding box center [875, 161] width 201 height 34
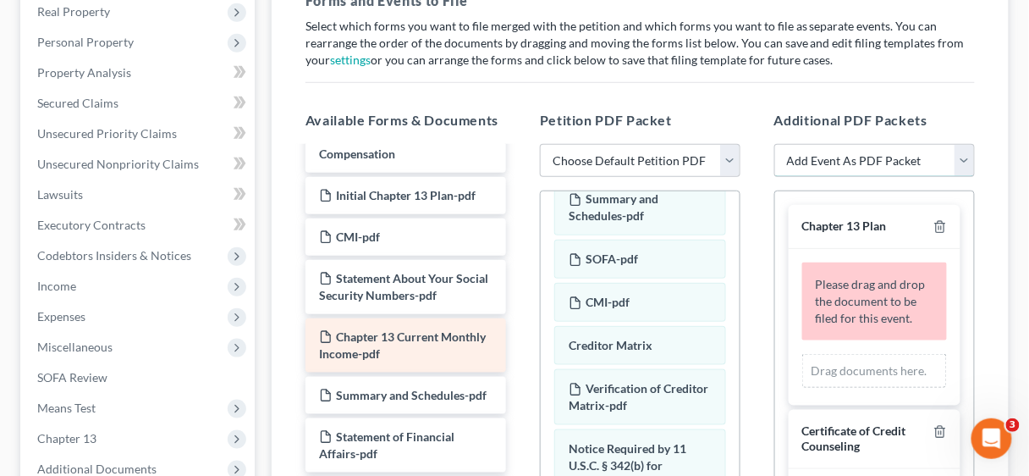
scroll to position [745, 0]
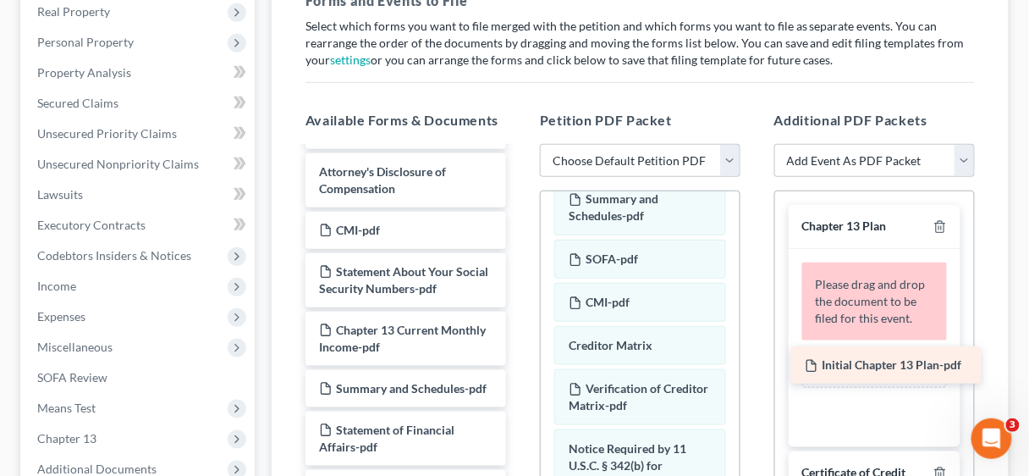
drag, startPoint x: 412, startPoint y: 278, endPoint x: 898, endPoint y: 363, distance: 493.4
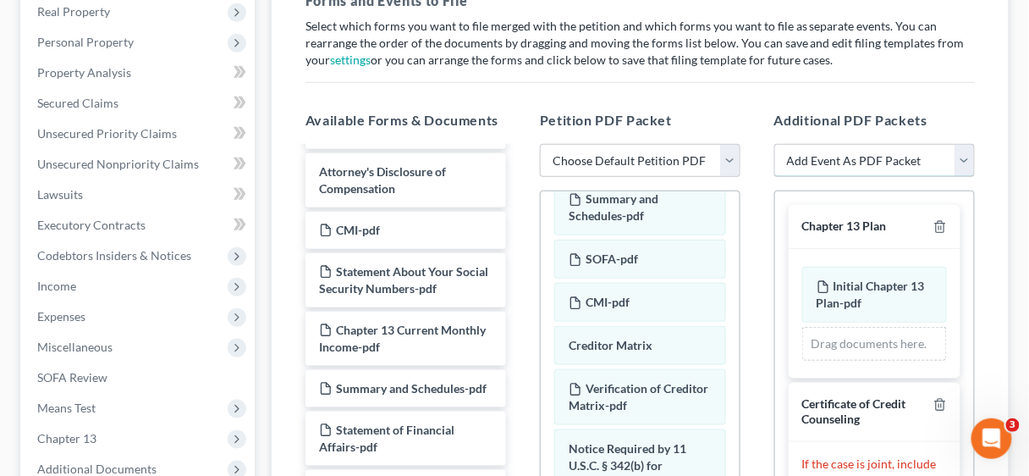
click at [966, 159] on select "Add Event As PDF Packet Certificate of Credit Counseling Chapter 13 Calculation…" at bounding box center [875, 161] width 201 height 34
select select "3"
click at [775, 144] on select "Add Event As PDF Packet Certificate of Credit Counseling Chapter 13 Calculation…" at bounding box center [875, 161] width 201 height 34
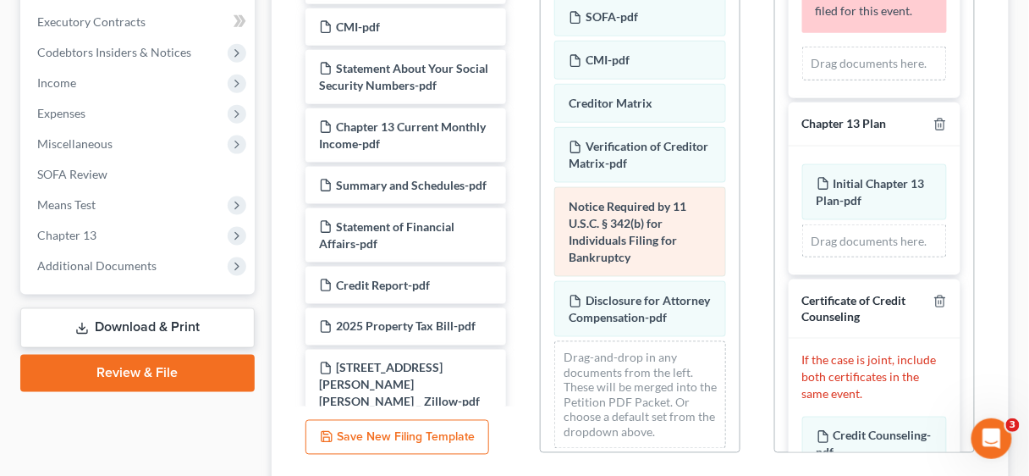
scroll to position [0, 0]
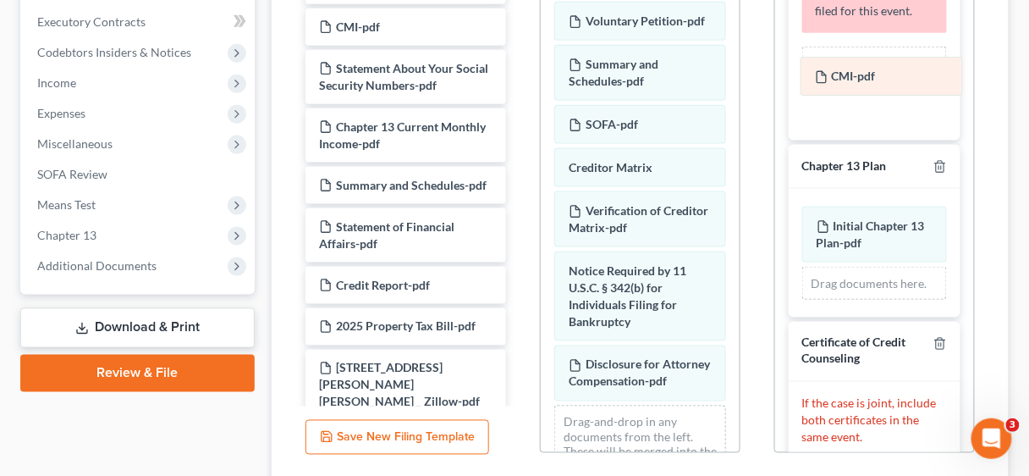
drag, startPoint x: 621, startPoint y: 178, endPoint x: 867, endPoint y: 74, distance: 267.4
click at [740, 74] on div "CMI-pdf Voluntary Petition-pdf Summary and Schedules-pdf SOFA-pdf CMI-pdf Credi…" at bounding box center [640, 257] width 199 height 538
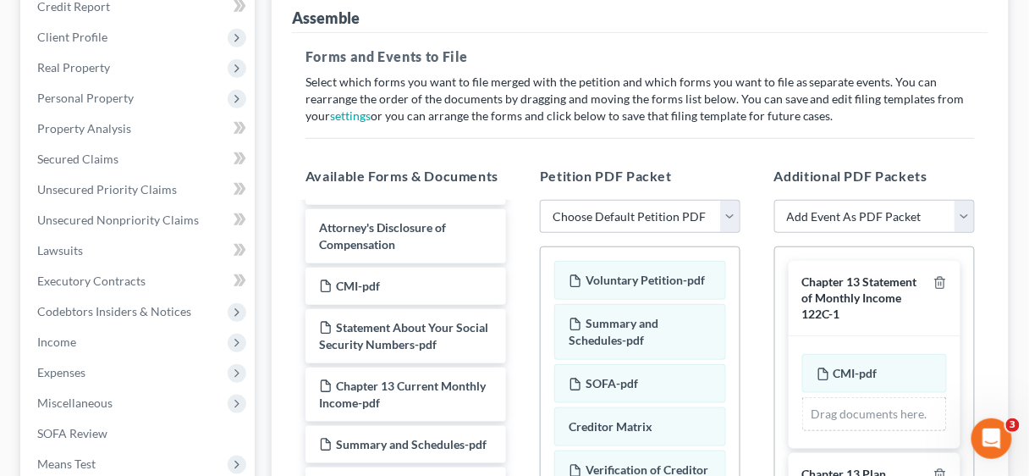
scroll to position [203, 0]
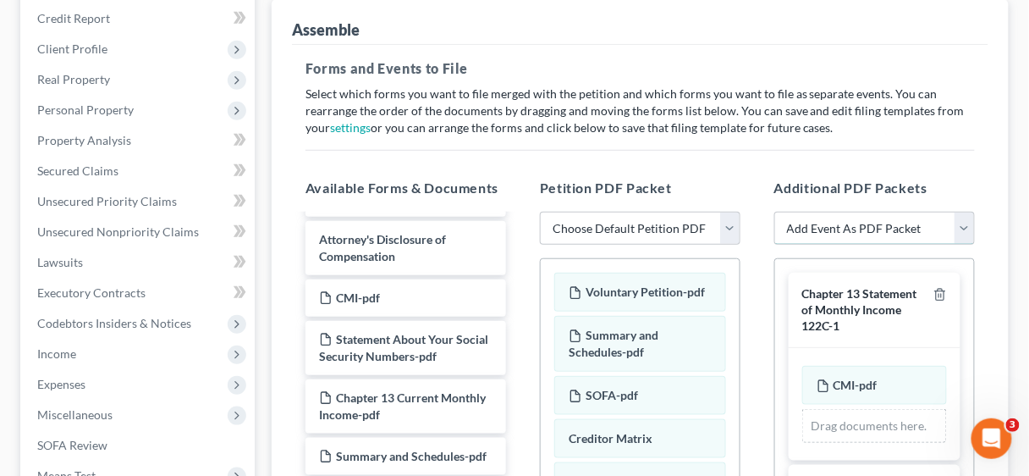
click at [963, 229] on select "Add Event As PDF Packet Certificate of Credit Counseling Chapter 13 Calculation…" at bounding box center [875, 229] width 201 height 34
select select "6"
click at [775, 212] on select "Add Event As PDF Packet Certificate of Credit Counseling Chapter 13 Calculation…" at bounding box center [875, 229] width 201 height 34
select select
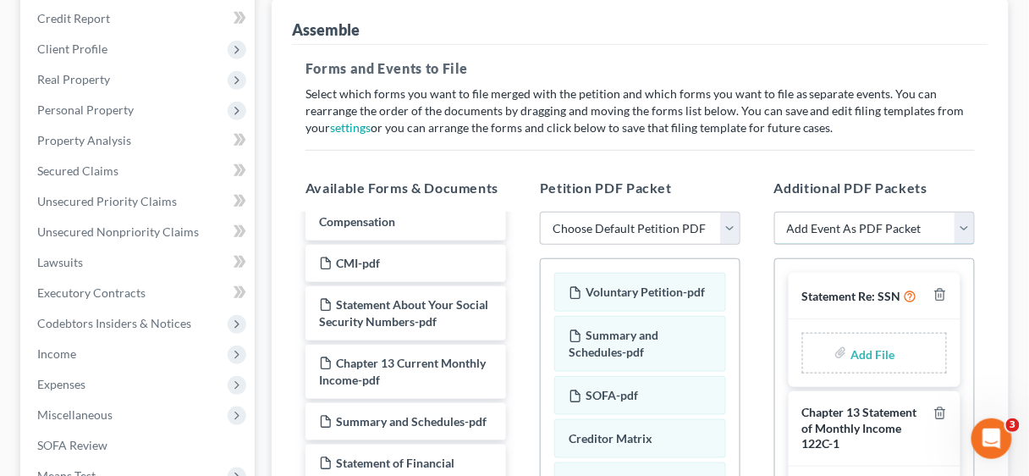
scroll to position [745, 0]
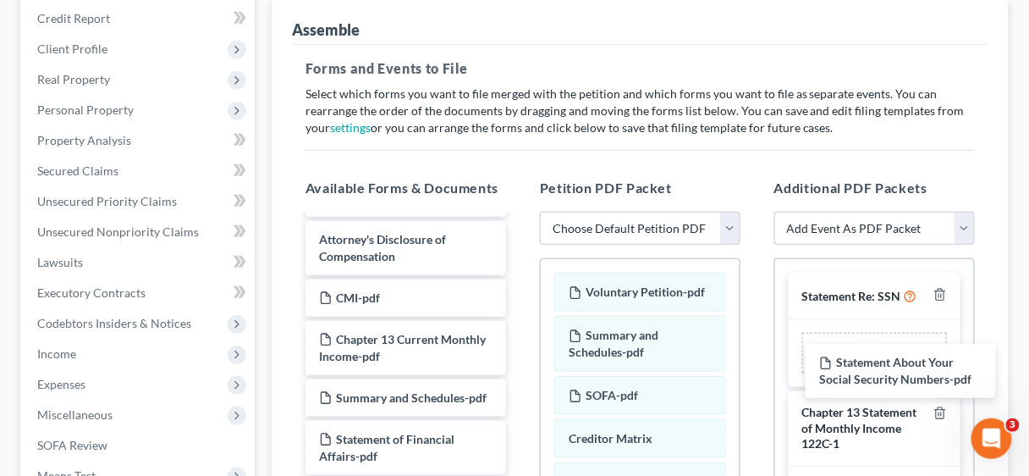
drag, startPoint x: 400, startPoint y: 396, endPoint x: 896, endPoint y: 369, distance: 497.7
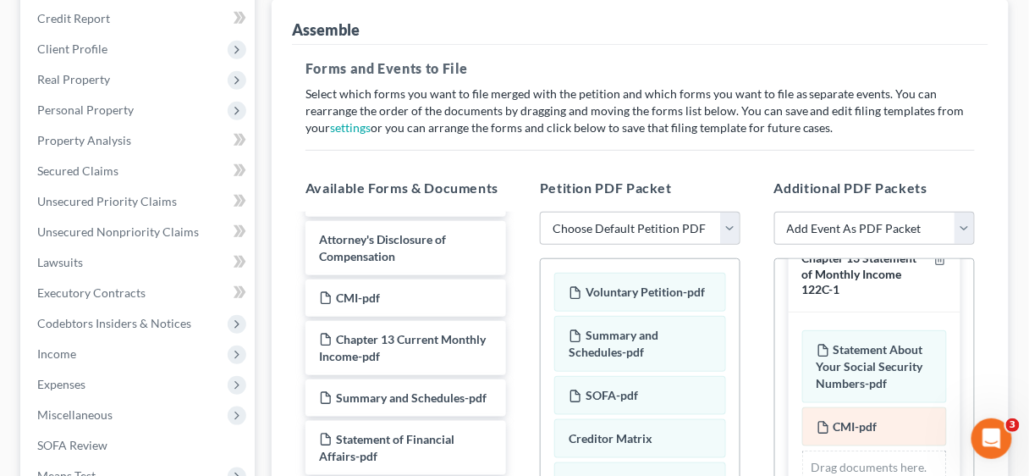
scroll to position [135, 0]
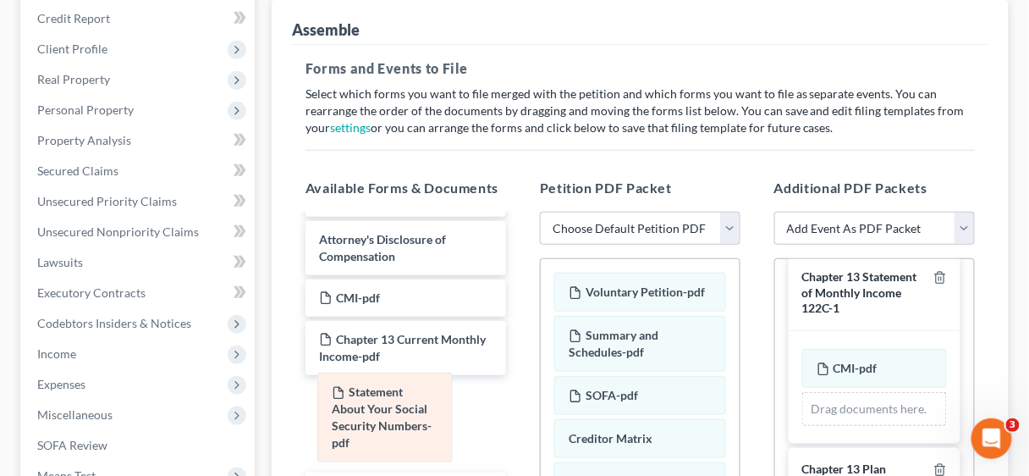
drag, startPoint x: 894, startPoint y: 412, endPoint x: 394, endPoint y: 405, distance: 500.4
click at [803, 406] on div "Statement About Your Social Security Numbers-pdf Amended Statement About Your S…" at bounding box center [875, 387] width 145 height 77
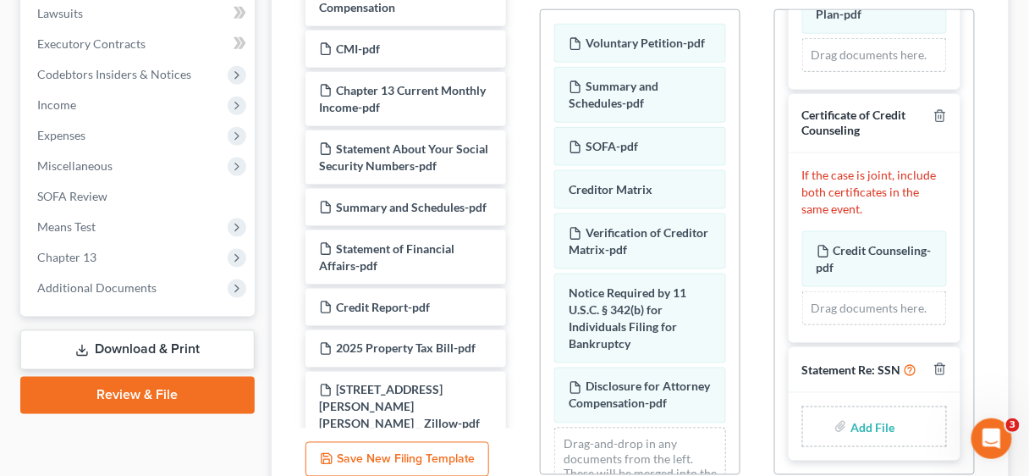
scroll to position [474, 0]
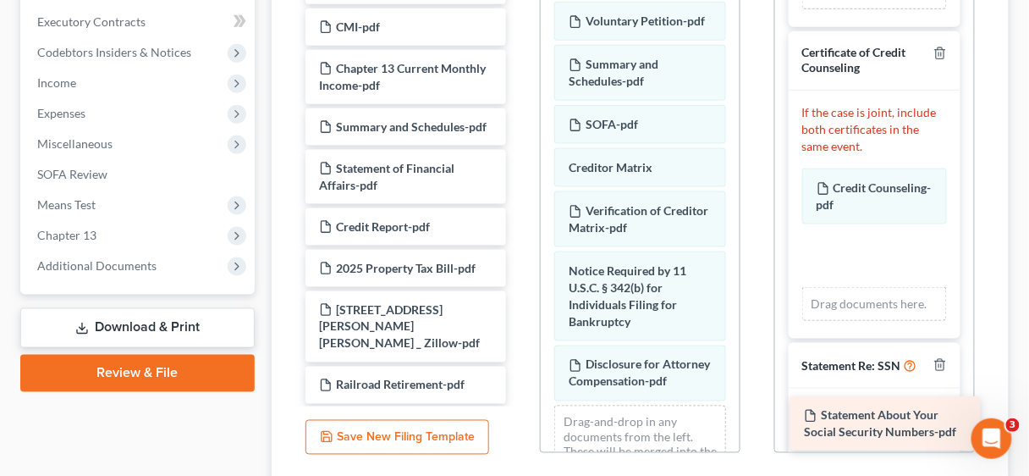
drag, startPoint x: 395, startPoint y: 184, endPoint x: 880, endPoint y: 422, distance: 540.6
click at [520, 422] on div "Statement About Your Social Security Numbers-pdf Voluntary Petition for Individ…" at bounding box center [406, 368] width 228 height 2336
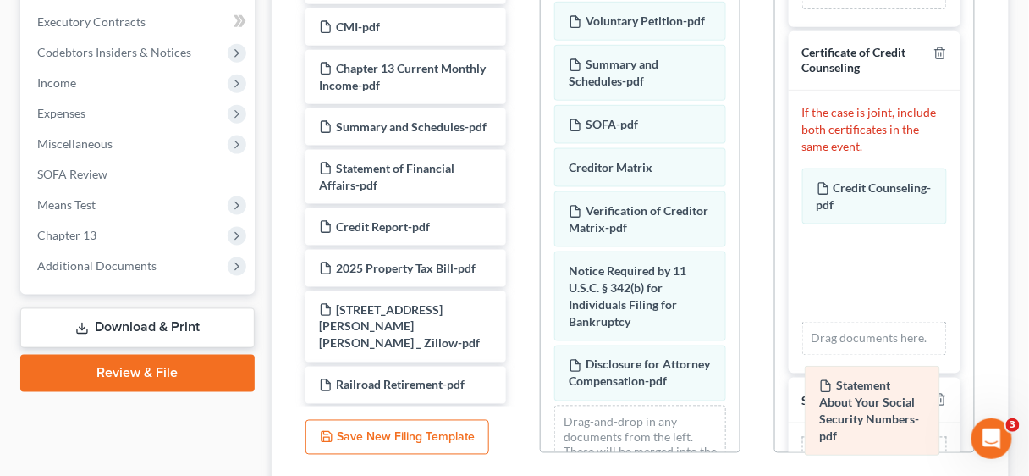
drag, startPoint x: 878, startPoint y: 301, endPoint x: 883, endPoint y: 405, distance: 104.2
click at [883, 356] on div "Statement About Your Social Security Numbers-pdf Amended Statement About Your S…" at bounding box center [875, 261] width 145 height 187
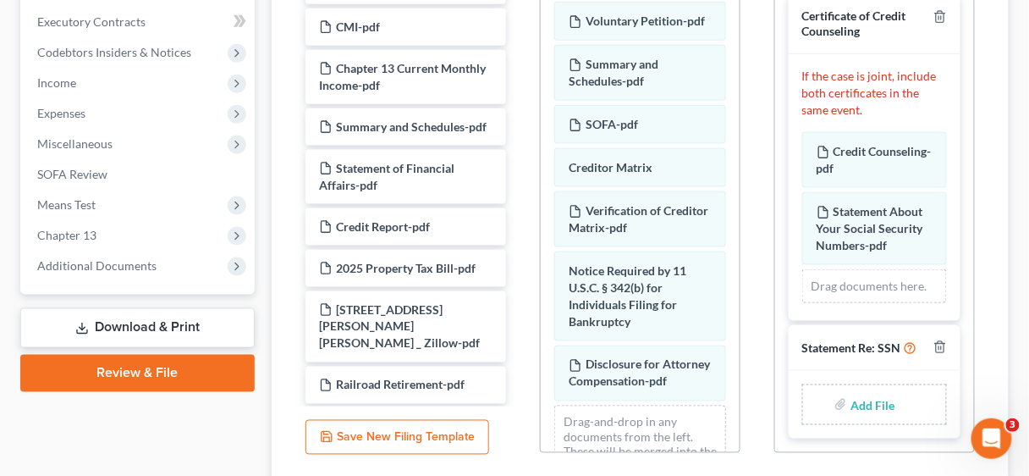
scroll to position [551, 0]
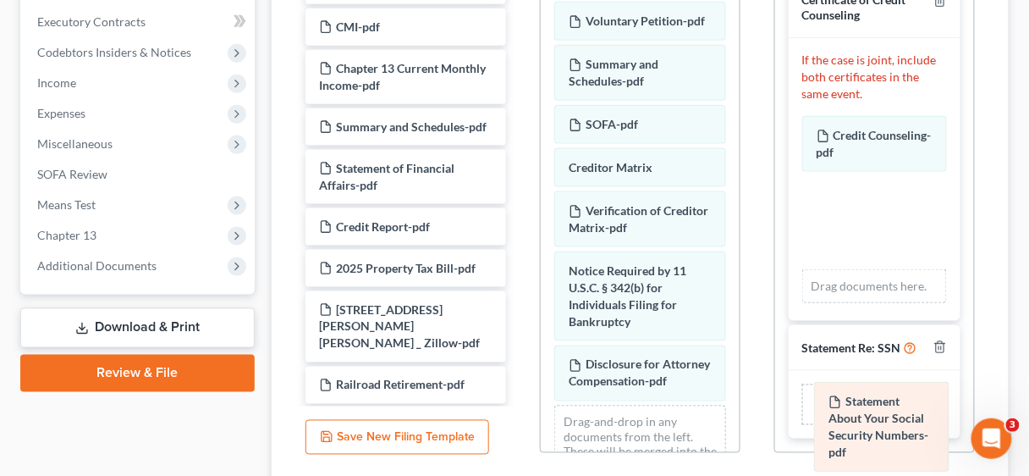
drag, startPoint x: 855, startPoint y: 212, endPoint x: 867, endPoint y: 433, distance: 221.3
click at [867, 303] on div "Statement About Your Social Security Numbers-pdf Amended Statement About Your S…" at bounding box center [875, 209] width 145 height 187
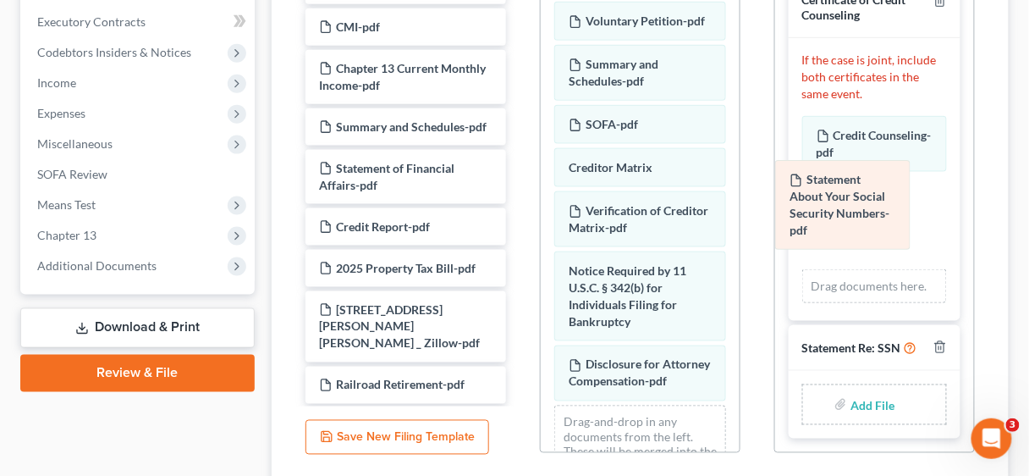
scroll to position [458, 0]
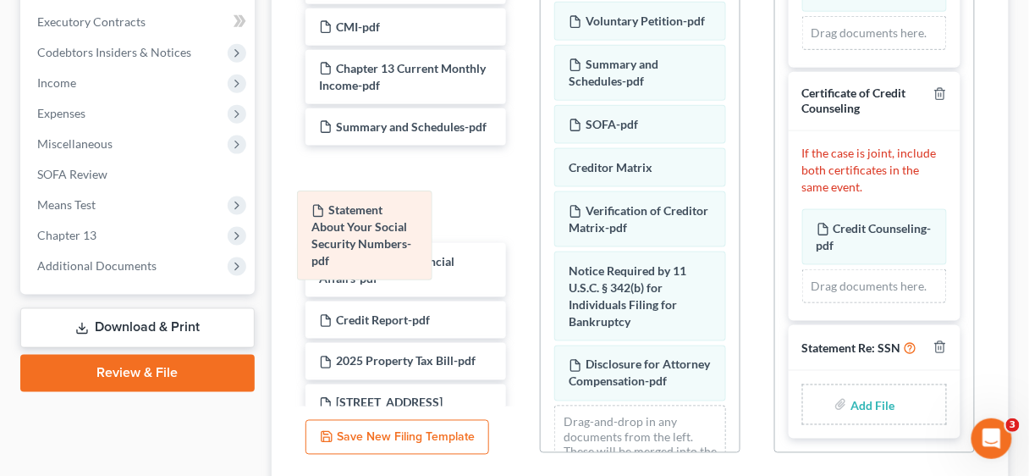
drag, startPoint x: 863, startPoint y: 206, endPoint x: 333, endPoint y: 236, distance: 531.7
click at [803, 236] on div "Statement About Your Social Security Numbers-pdf Amended Statement About Your S…" at bounding box center [875, 256] width 145 height 94
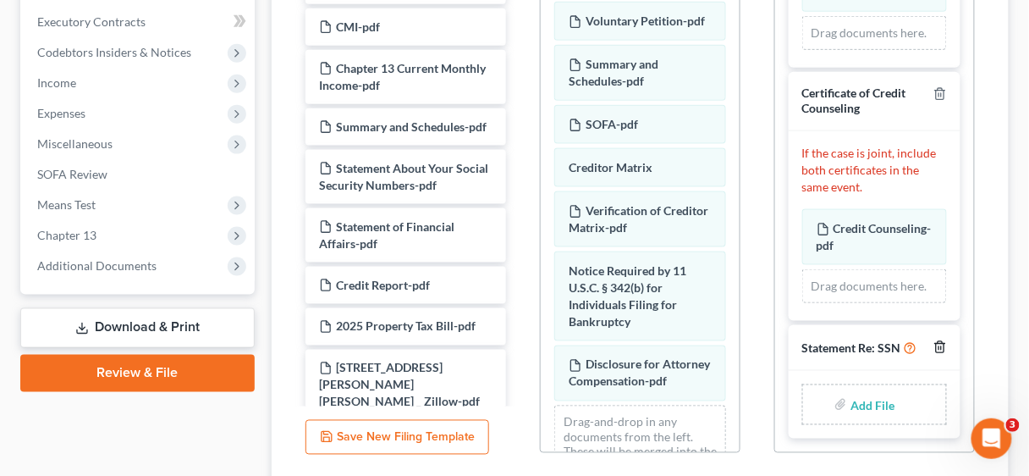
click at [934, 340] on icon "button" at bounding box center [941, 347] width 14 height 14
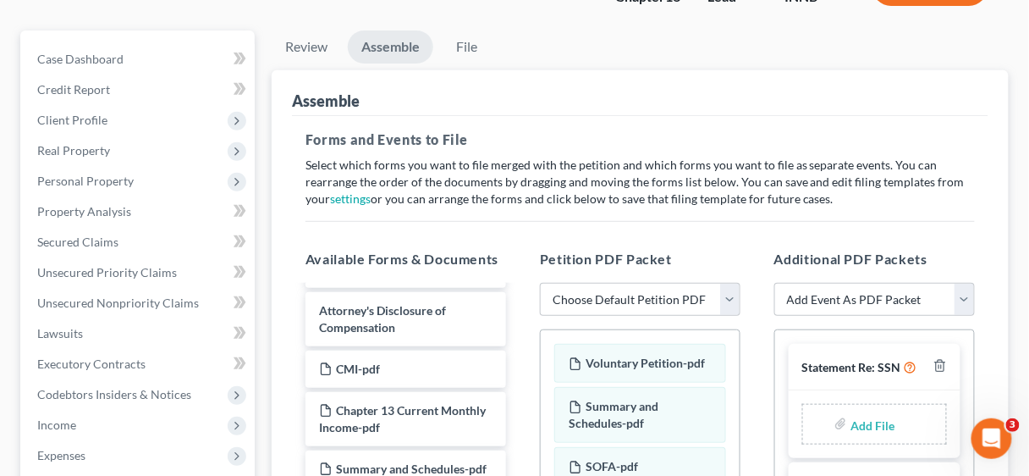
scroll to position [135, 0]
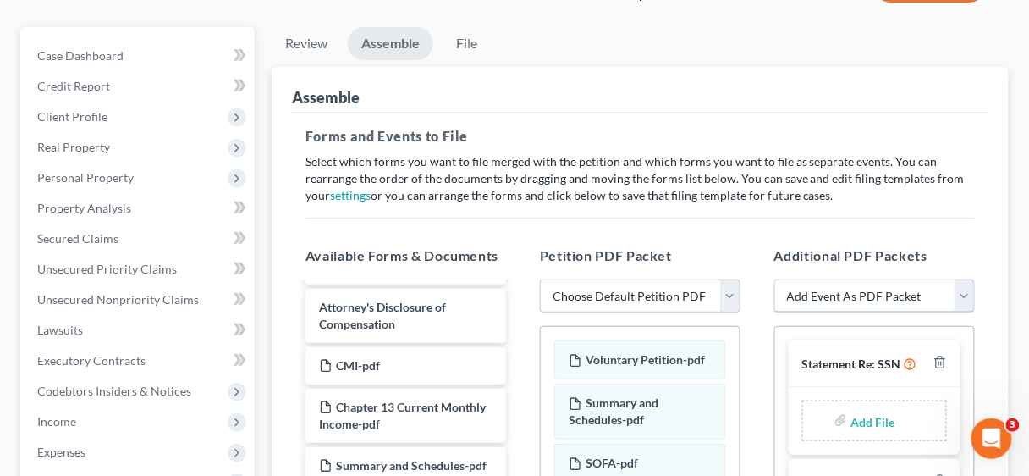
click at [968, 289] on select "Add Event As PDF Packet Certificate of Credit Counseling Chapter 13 Calculation…" at bounding box center [875, 296] width 201 height 34
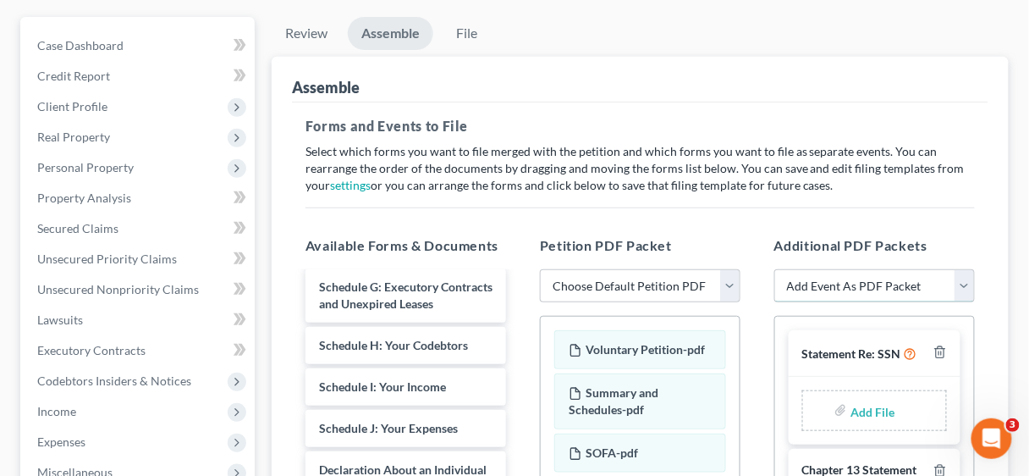
scroll to position [138, 0]
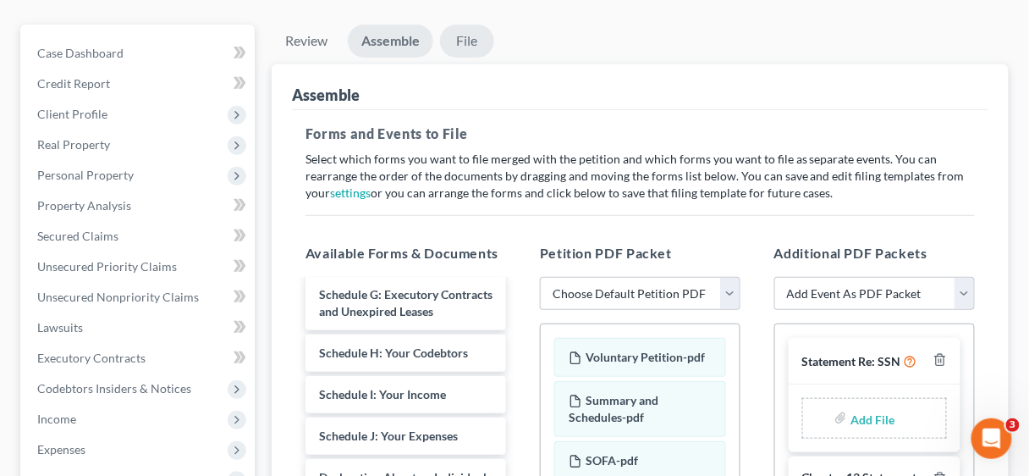
click at [466, 38] on link "File" at bounding box center [467, 41] width 54 height 33
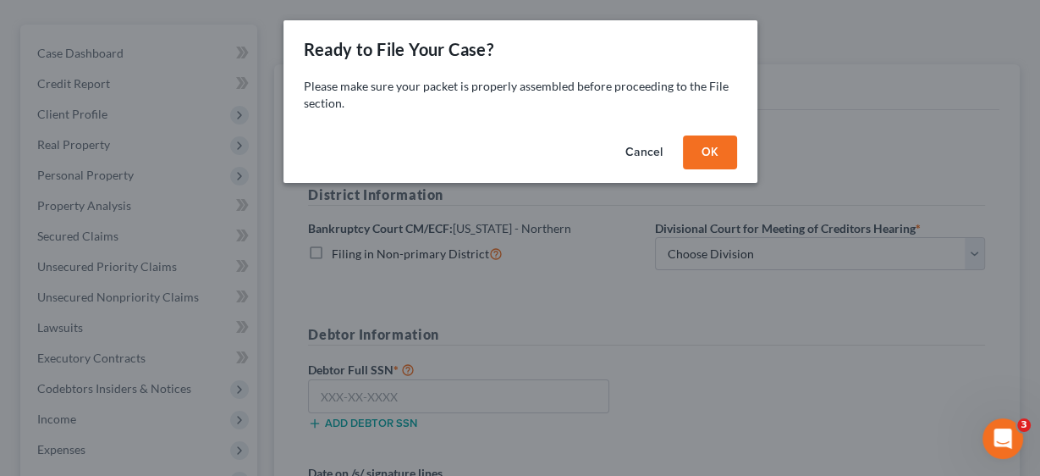
click at [709, 143] on button "OK" at bounding box center [710, 152] width 54 height 34
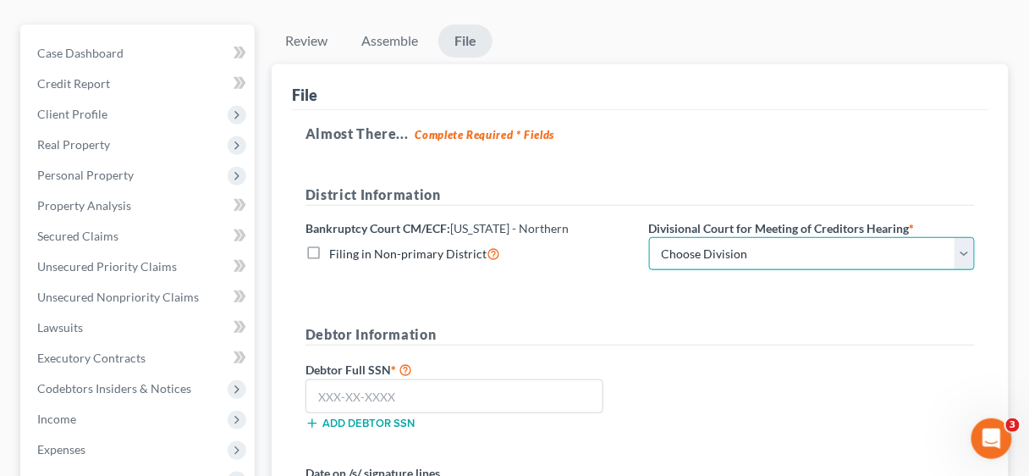
click at [963, 252] on select "Choose Division [GEOGRAPHIC_DATA][PERSON_NAME][GEOGRAPHIC_DATA] [GEOGRAPHIC_DAT…" at bounding box center [812, 254] width 327 height 34
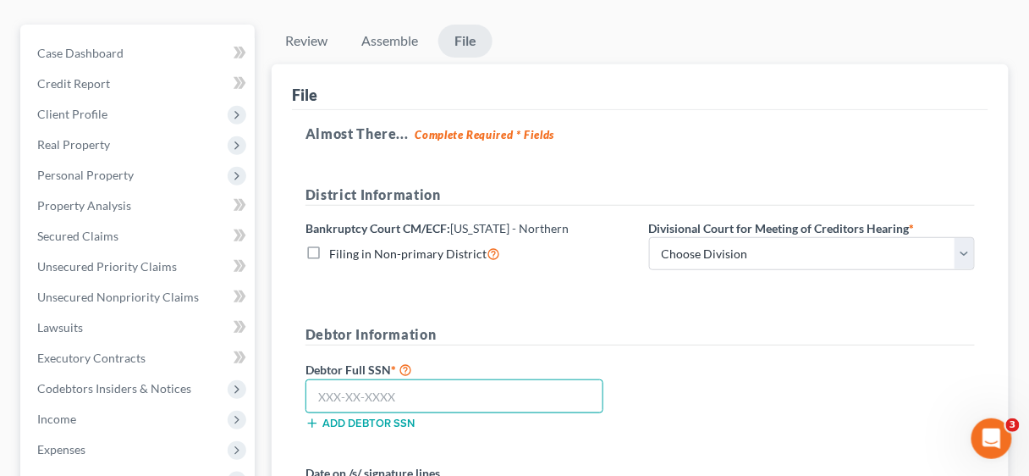
click at [365, 400] on input "text" at bounding box center [455, 396] width 298 height 34
type input "349-68-8753"
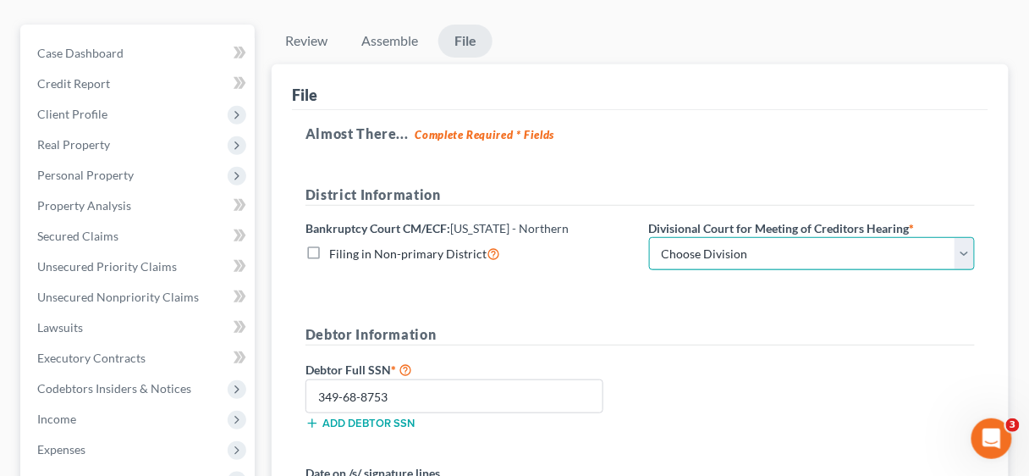
click at [968, 253] on select "Choose Division [GEOGRAPHIC_DATA][PERSON_NAME][GEOGRAPHIC_DATA] [GEOGRAPHIC_DAT…" at bounding box center [812, 254] width 327 height 34
click at [965, 257] on select "Choose Division [GEOGRAPHIC_DATA][PERSON_NAME][GEOGRAPHIC_DATA] [GEOGRAPHIC_DAT…" at bounding box center [812, 254] width 327 height 34
select select "3"
click at [649, 237] on select "Choose Division [GEOGRAPHIC_DATA][PERSON_NAME][GEOGRAPHIC_DATA] [GEOGRAPHIC_DAT…" at bounding box center [812, 254] width 327 height 34
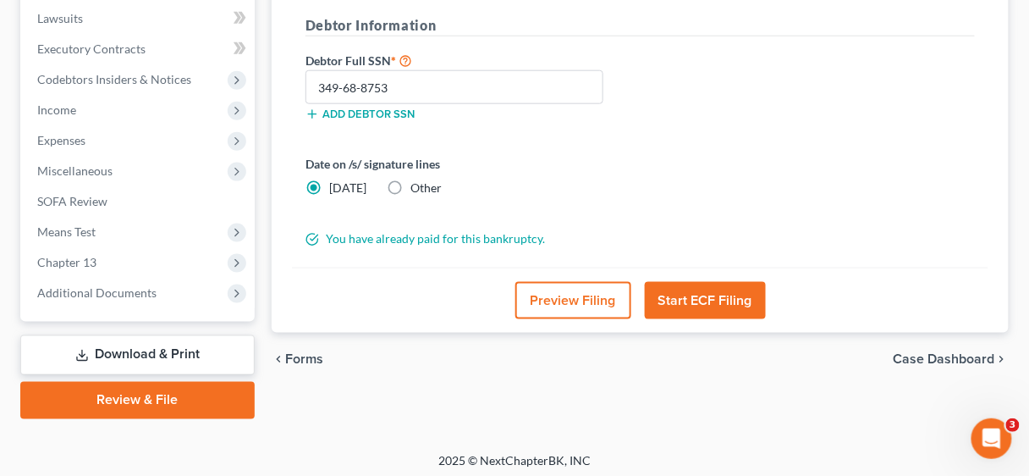
scroll to position [452, 0]
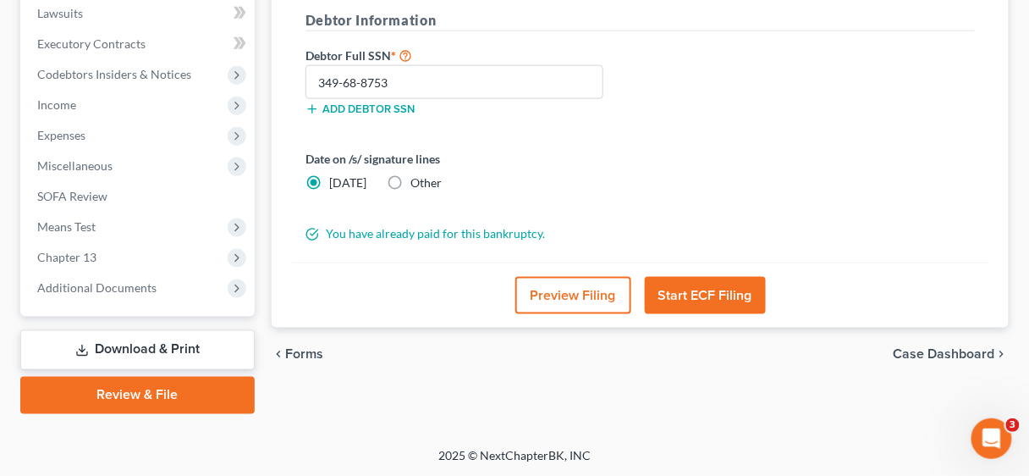
click at [718, 290] on button "Start ECF Filing" at bounding box center [705, 295] width 121 height 37
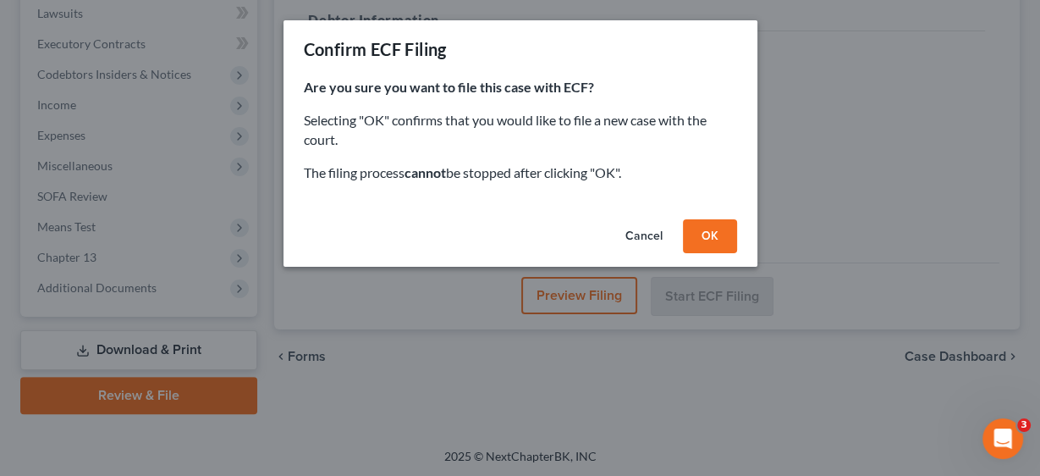
click at [719, 234] on button "OK" at bounding box center [710, 236] width 54 height 34
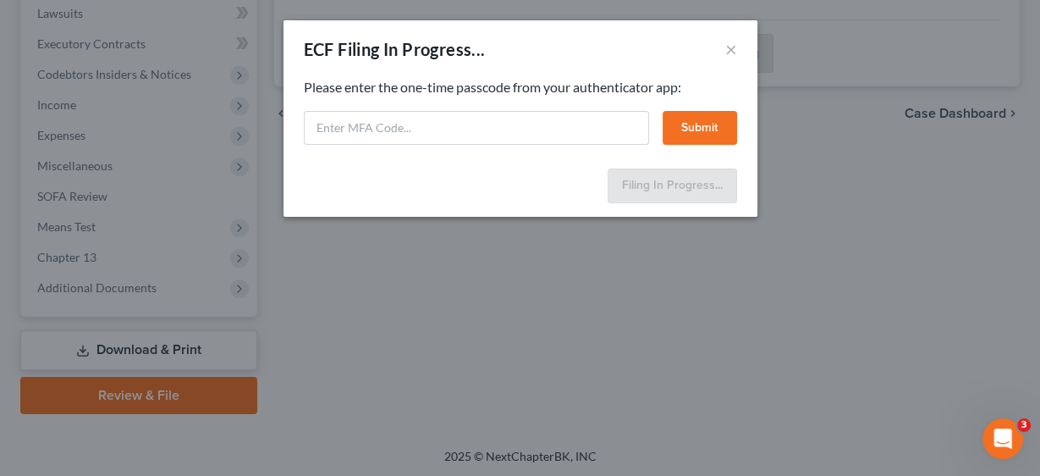
select select "3"
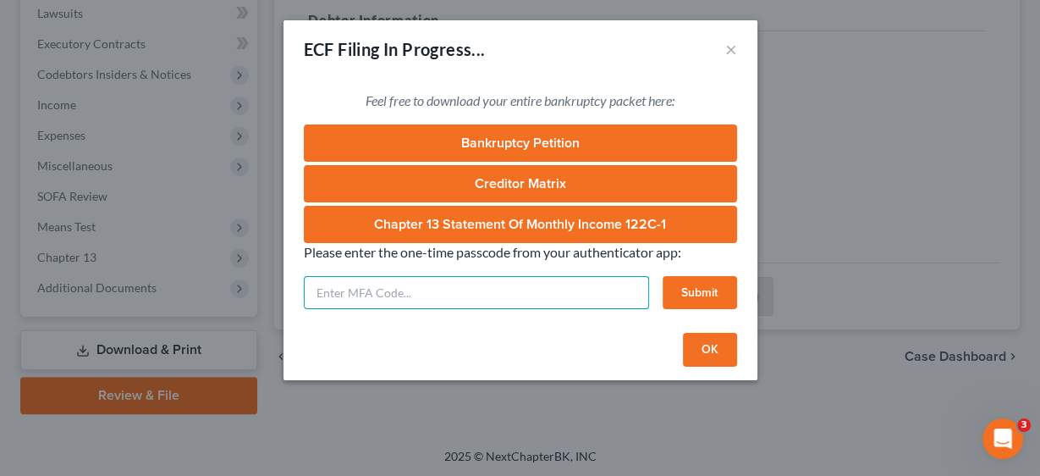
click at [451, 287] on input "text" at bounding box center [476, 293] width 345 height 34
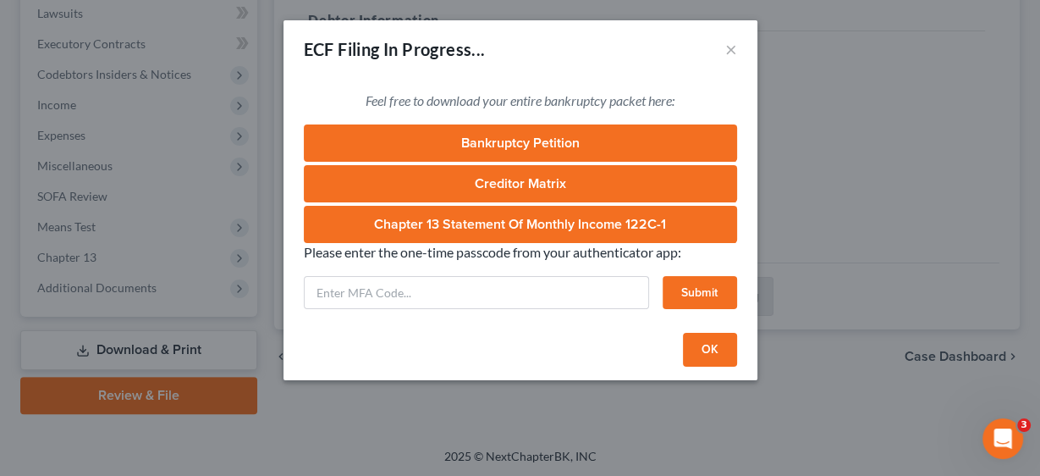
click at [714, 351] on button "OK" at bounding box center [710, 350] width 54 height 34
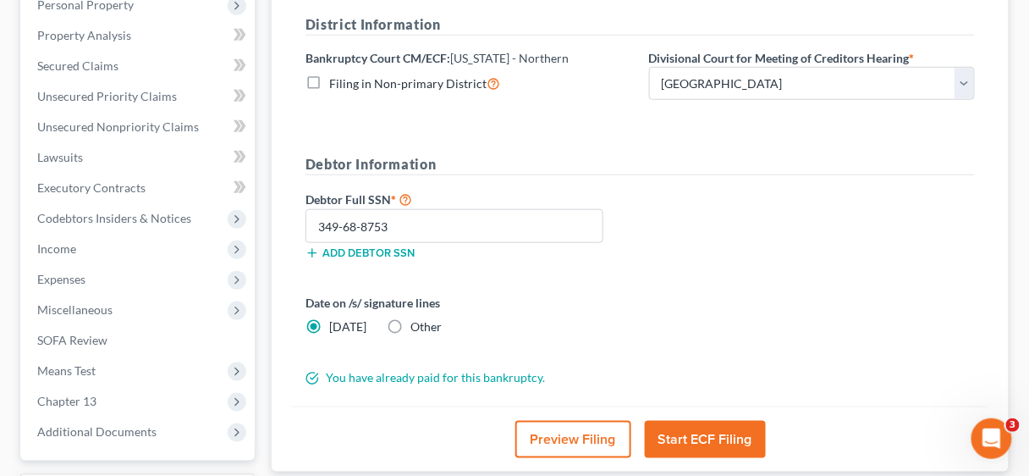
scroll to position [317, 0]
